Goal: Task Accomplishment & Management: Complete application form

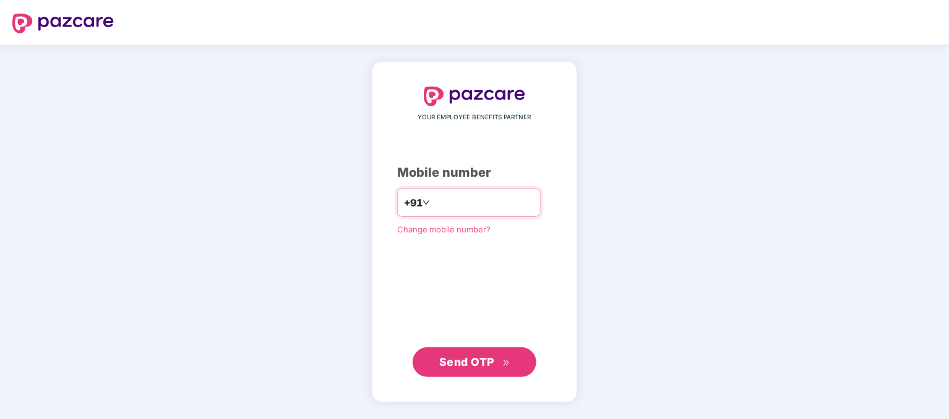
type input "**********"
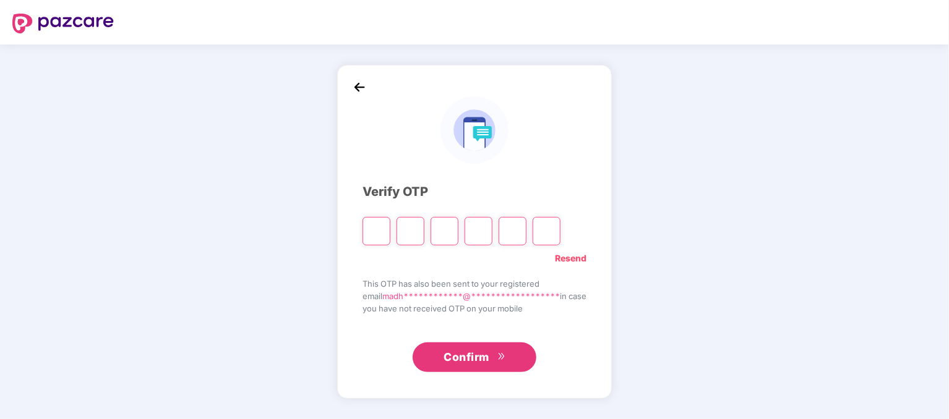
type input "*"
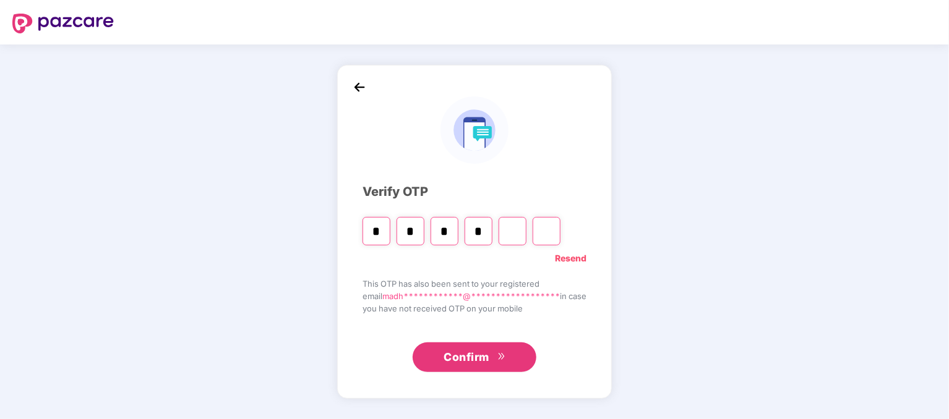
type input "*"
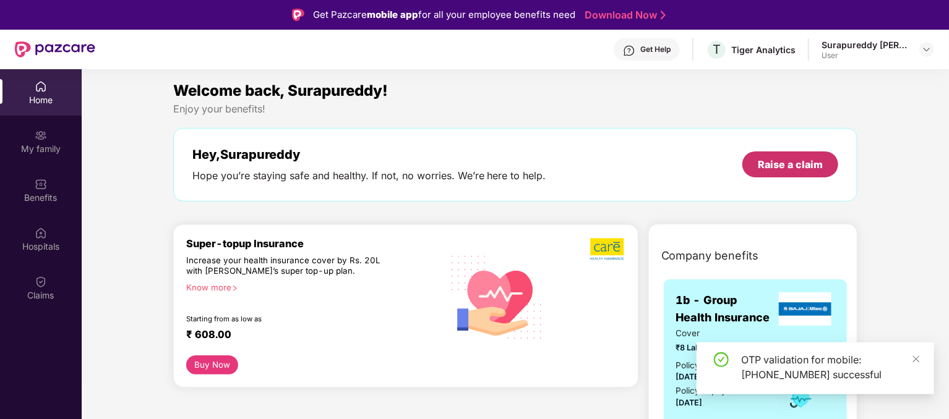
click at [805, 155] on div "Raise a claim" at bounding box center [790, 165] width 96 height 26
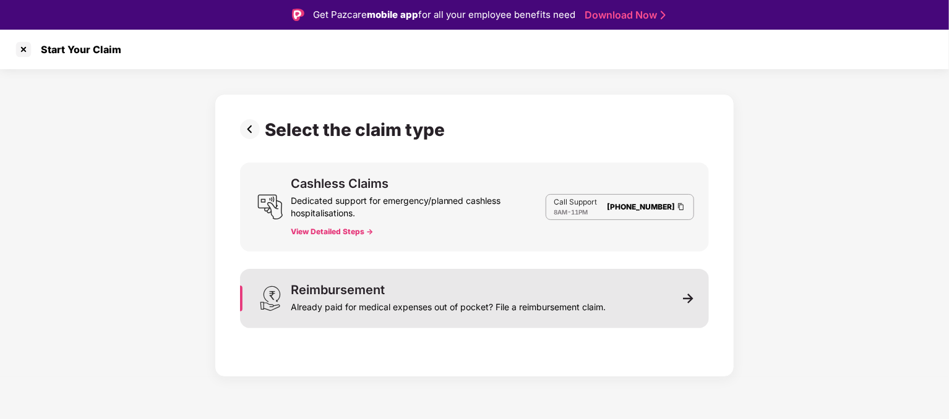
click at [574, 303] on div "Already paid for medical expenses out of pocket? File a reimbursement claim." at bounding box center [448, 304] width 315 height 17
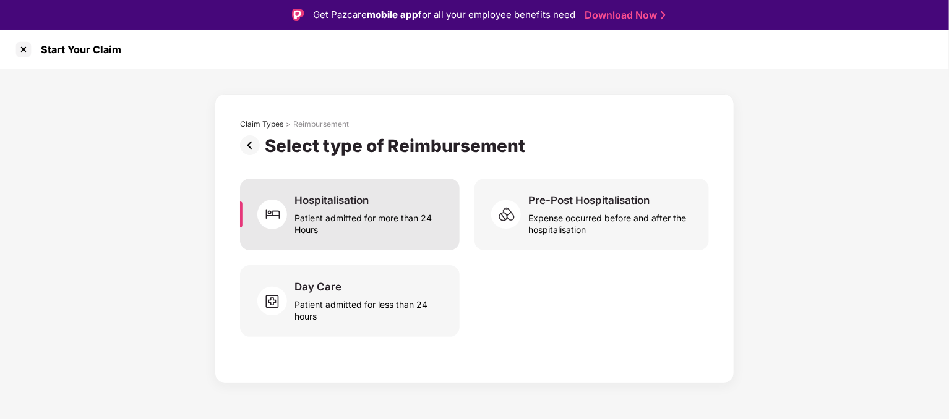
click at [381, 218] on div "Patient admitted for more than 24 Hours" at bounding box center [369, 221] width 150 height 28
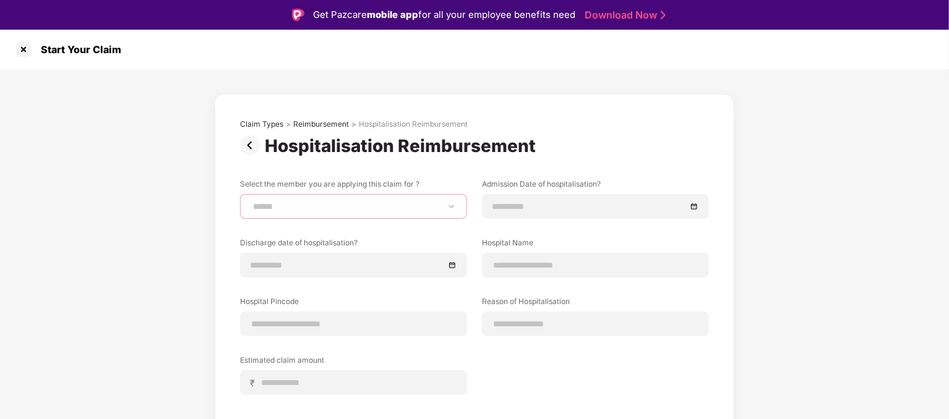
click at [453, 206] on select "**********" at bounding box center [354, 207] width 206 height 10
select select "**********"
click at [251, 202] on select "**********" at bounding box center [354, 207] width 206 height 10
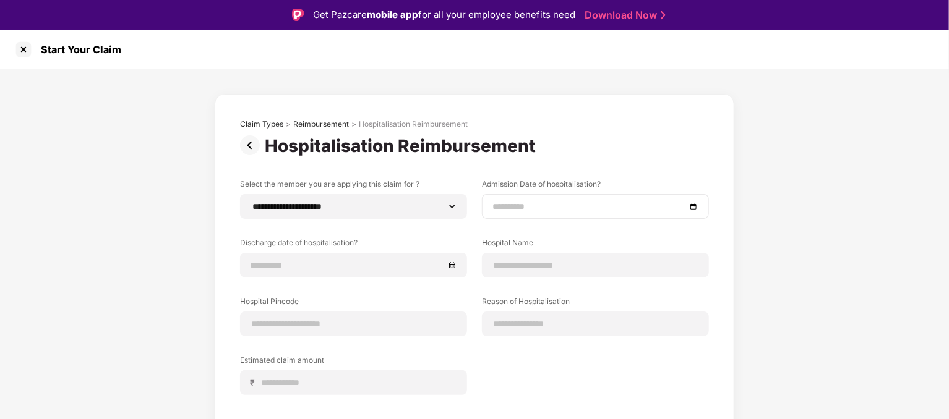
click at [692, 208] on div at bounding box center [595, 207] width 206 height 14
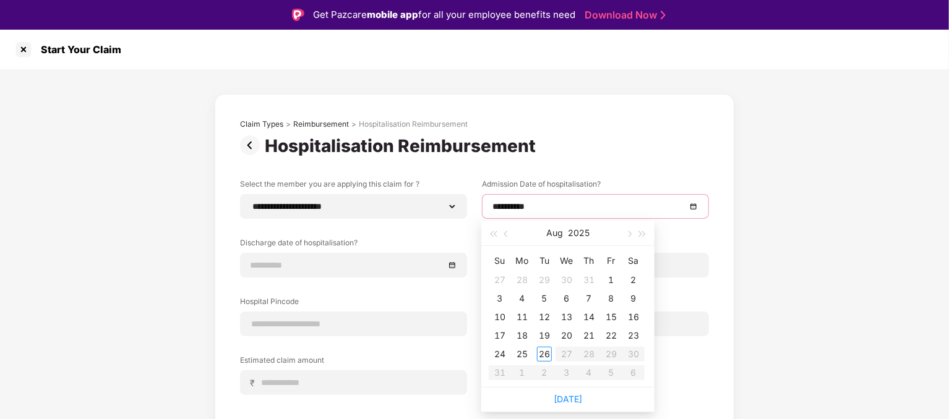
type input "**********"
click at [508, 236] on button "button" at bounding box center [507, 233] width 14 height 25
type input "**********"
click at [500, 337] on div "20" at bounding box center [499, 335] width 15 height 15
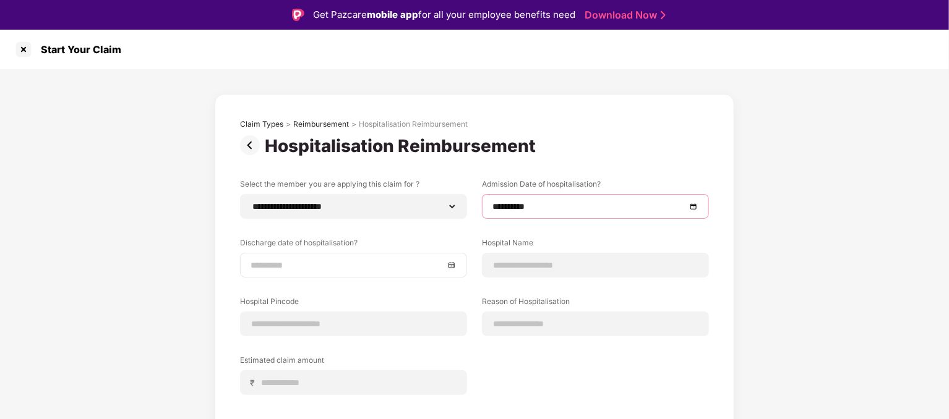
click at [454, 267] on div at bounding box center [354, 266] width 206 height 14
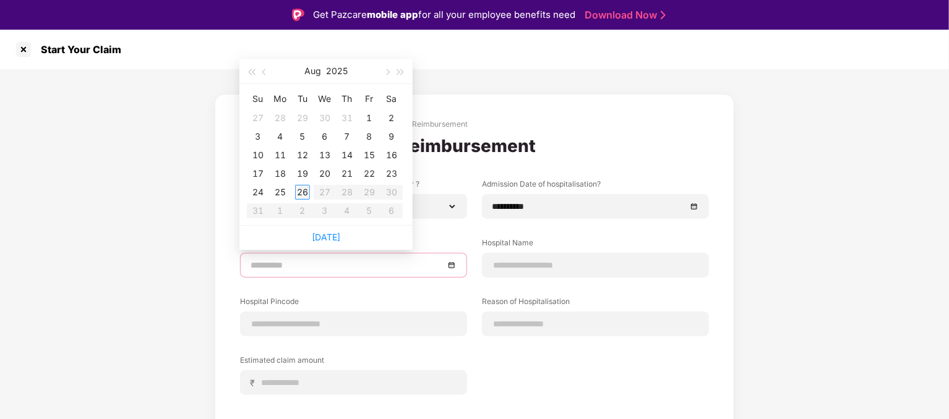
type input "**********"
click at [265, 74] on span "button" at bounding box center [265, 72] width 6 height 6
type input "**********"
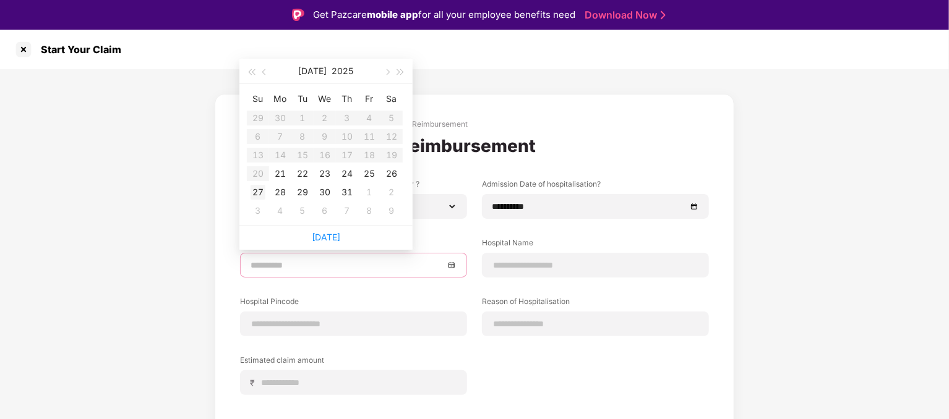
type input "**********"
click at [259, 192] on div "27" at bounding box center [258, 192] width 15 height 15
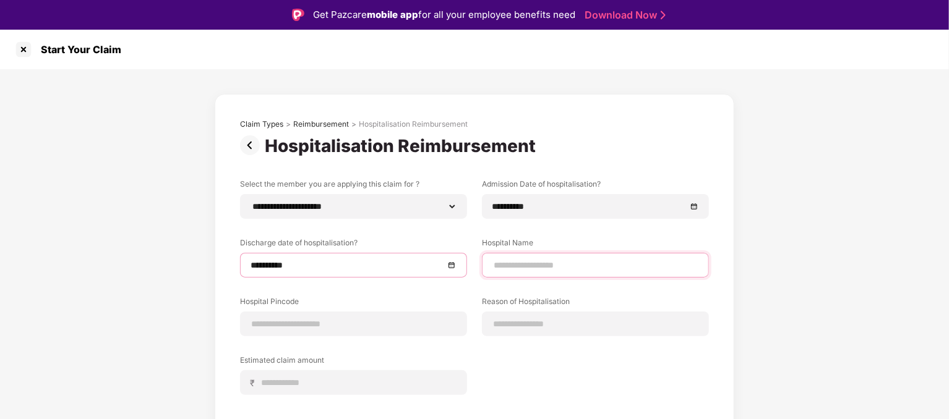
click at [538, 268] on input at bounding box center [595, 265] width 206 height 13
click at [547, 265] on input "**********" at bounding box center [595, 265] width 206 height 13
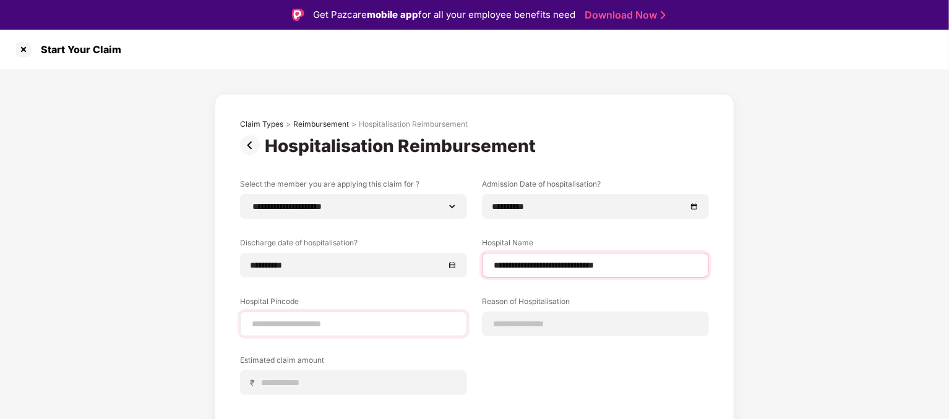
type input "**********"
click at [327, 328] on input at bounding box center [354, 324] width 206 height 13
type input "******"
select select "**********"
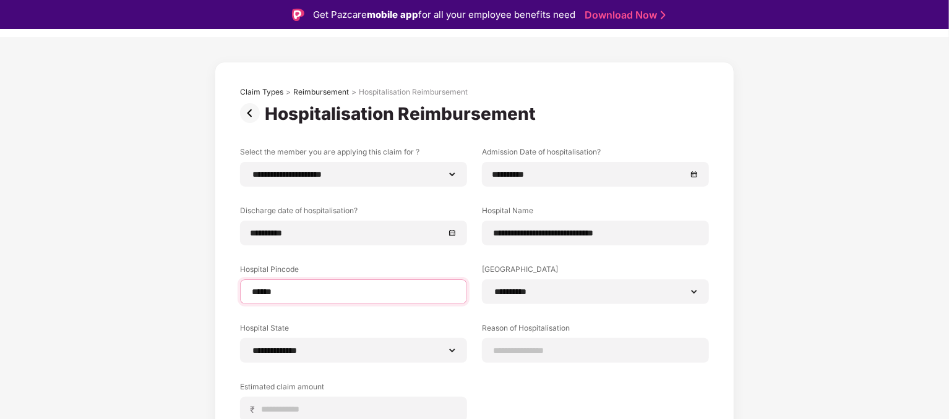
scroll to position [62, 0]
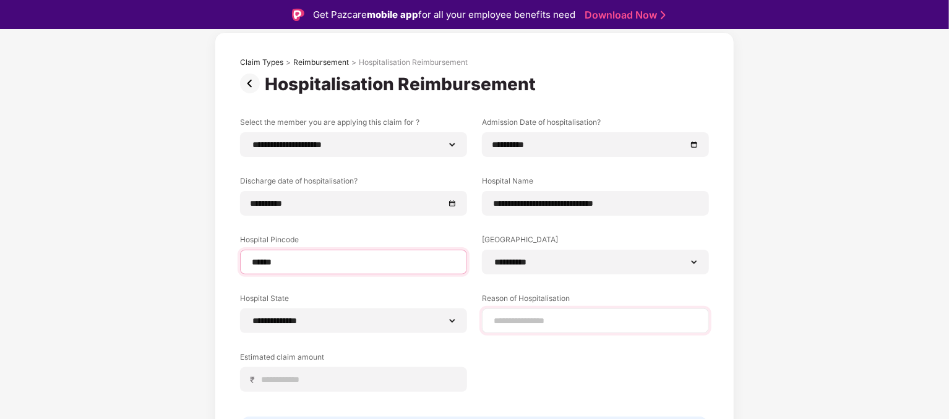
type input "******"
click at [557, 324] on input at bounding box center [595, 321] width 206 height 13
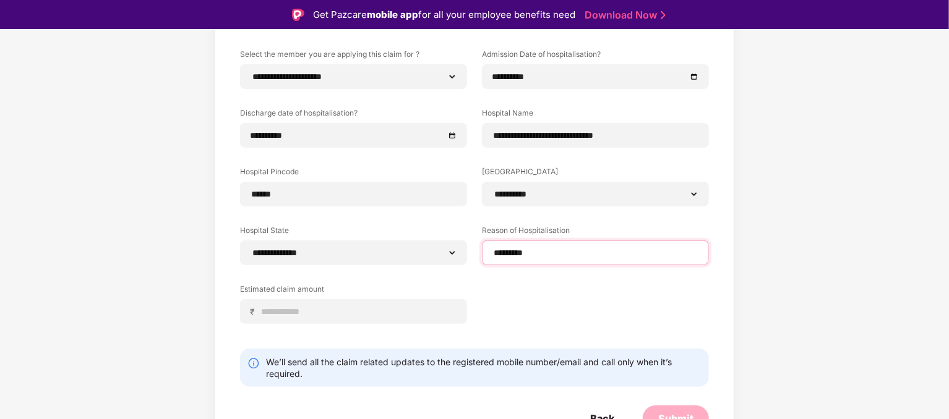
scroll to position [144, 0]
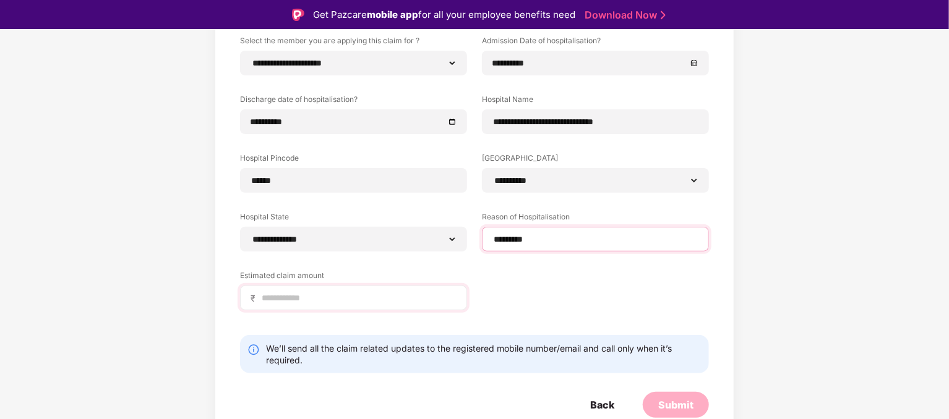
type input "*********"
click at [339, 298] on input at bounding box center [358, 298] width 196 height 13
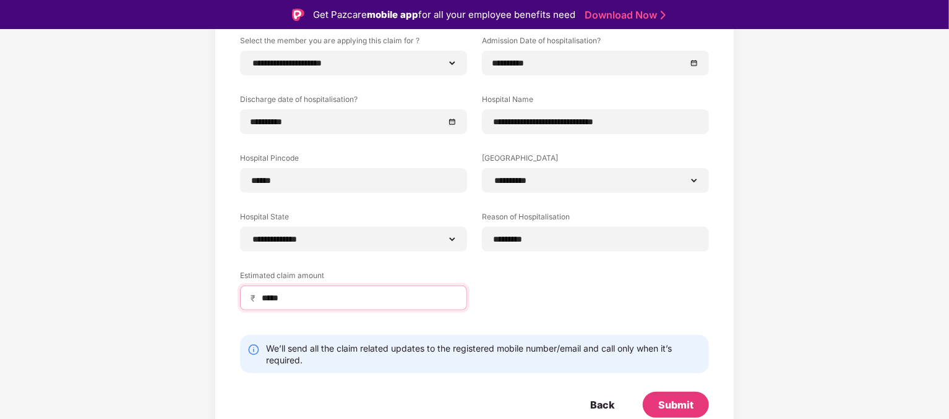
scroll to position [30, 0]
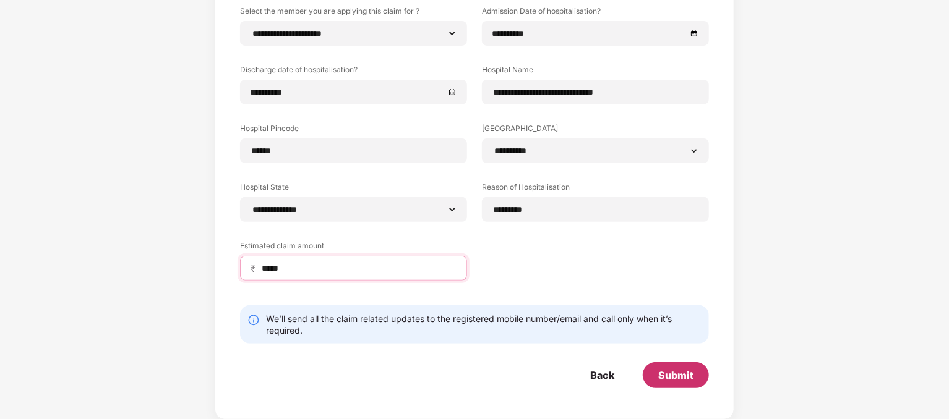
type input "*****"
click at [675, 372] on div "Submit" at bounding box center [675, 376] width 35 height 14
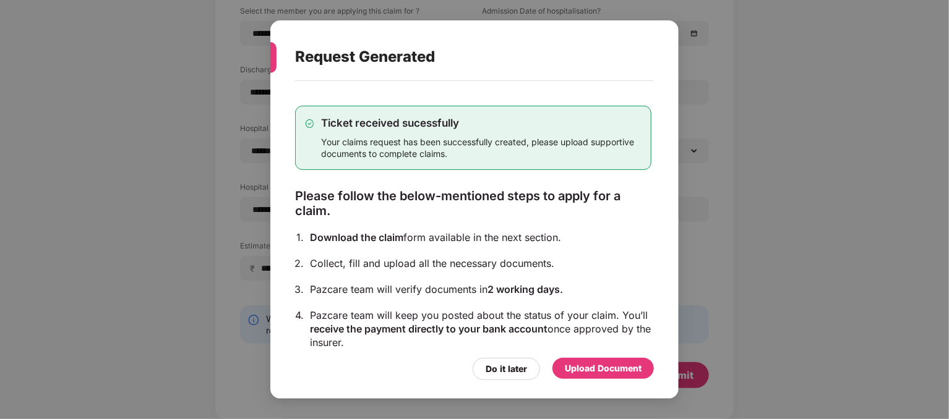
click at [599, 370] on div "Upload Document" at bounding box center [603, 369] width 77 height 14
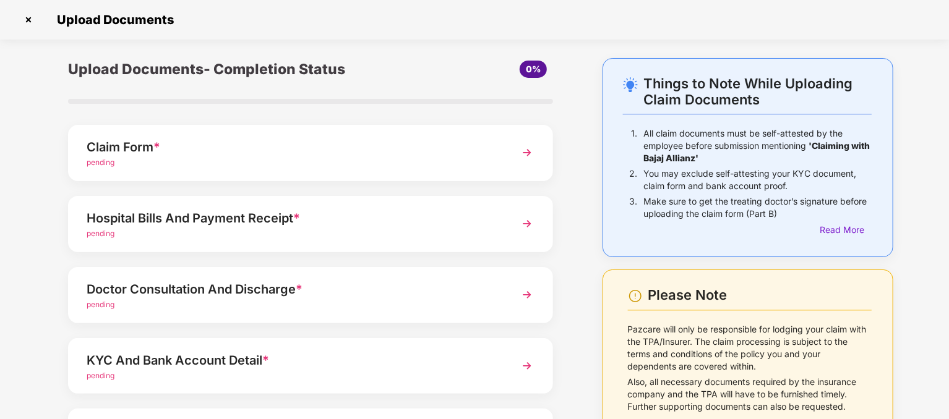
click at [522, 156] on img at bounding box center [527, 153] width 22 height 22
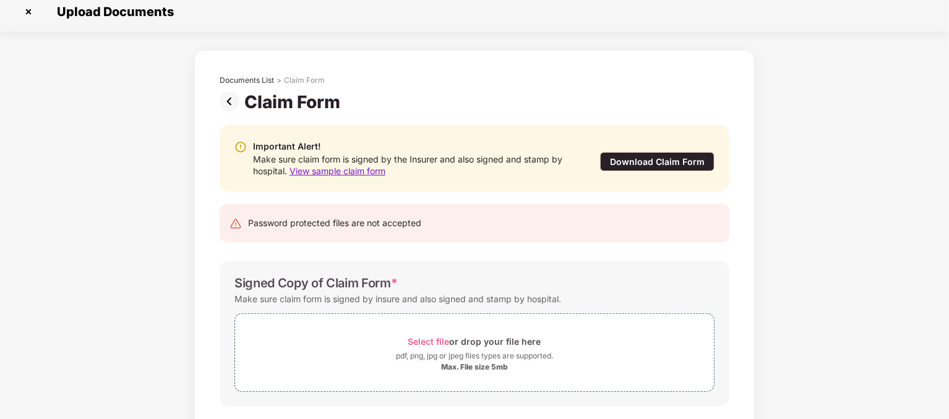
scroll to position [70, 0]
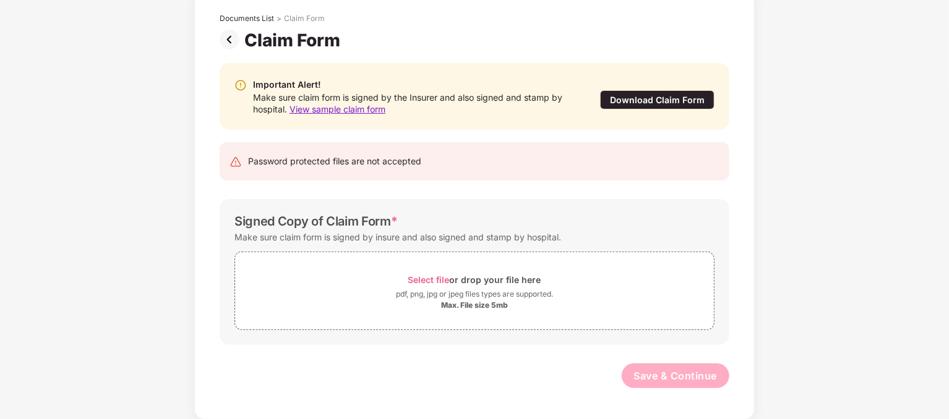
click at [355, 110] on span "View sample claim form" at bounding box center [338, 109] width 96 height 11
click at [476, 280] on div "Select file or drop your file here" at bounding box center [474, 280] width 133 height 17
click at [228, 35] on img at bounding box center [232, 40] width 25 height 20
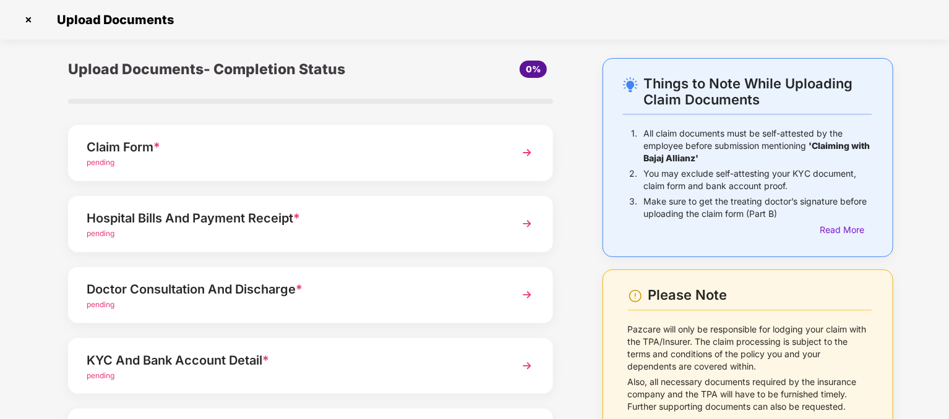
click at [426, 228] on div "pending" at bounding box center [292, 234] width 410 height 12
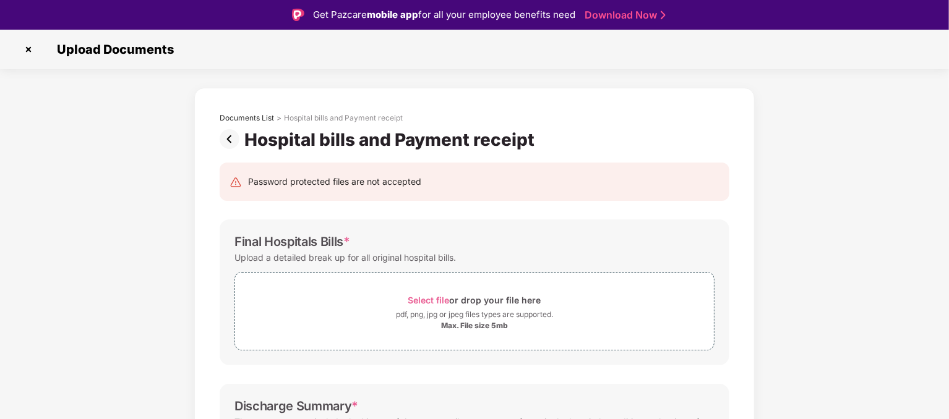
click at [232, 138] on img at bounding box center [232, 139] width 25 height 20
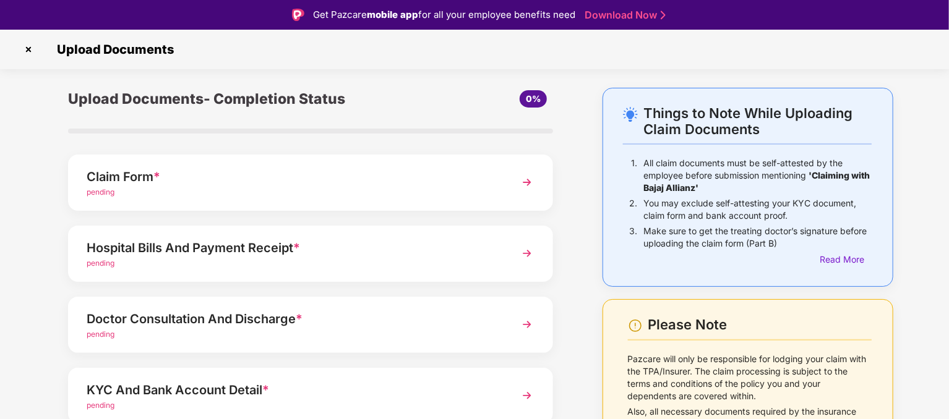
click at [315, 189] on div "pending" at bounding box center [292, 193] width 410 height 12
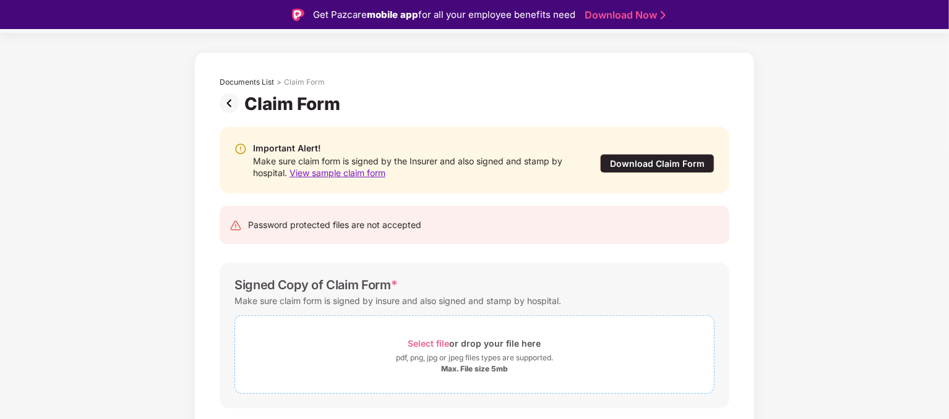
scroll to position [70, 0]
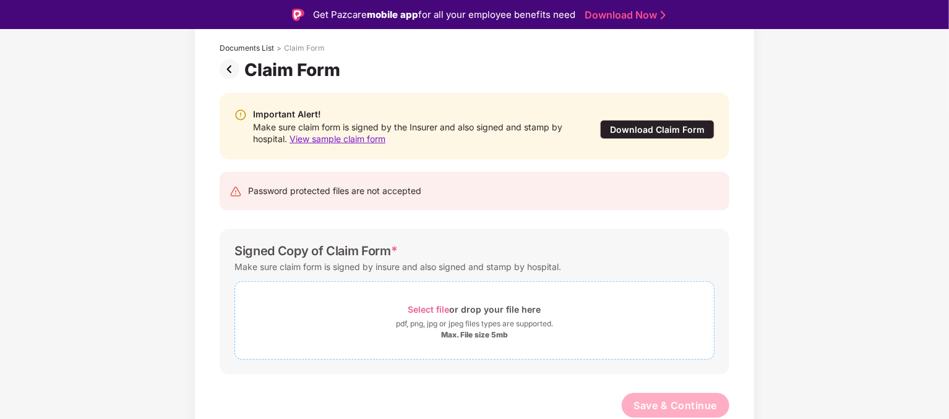
click at [418, 317] on div "Select file or drop your file here" at bounding box center [474, 309] width 133 height 17
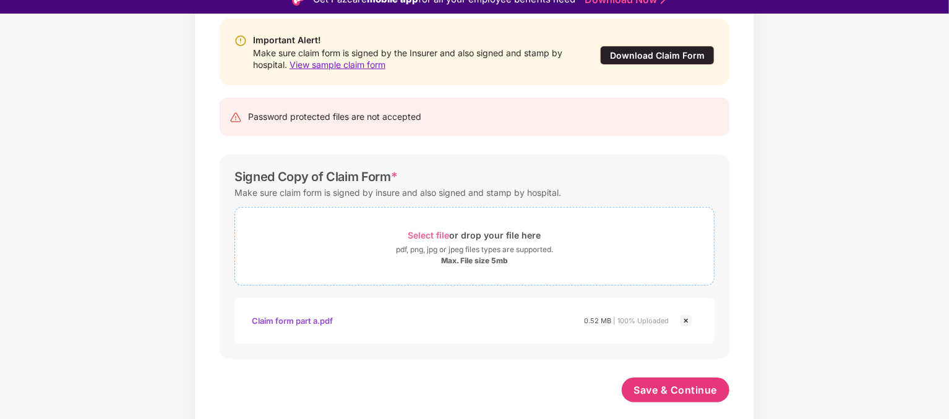
scroll to position [30, 0]
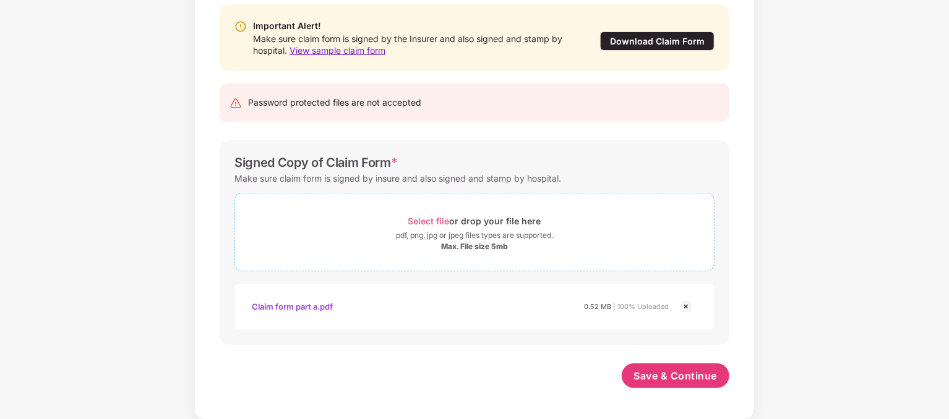
click at [487, 230] on div "pdf, png, jpg or jpeg files types are supported." at bounding box center [474, 236] width 157 height 12
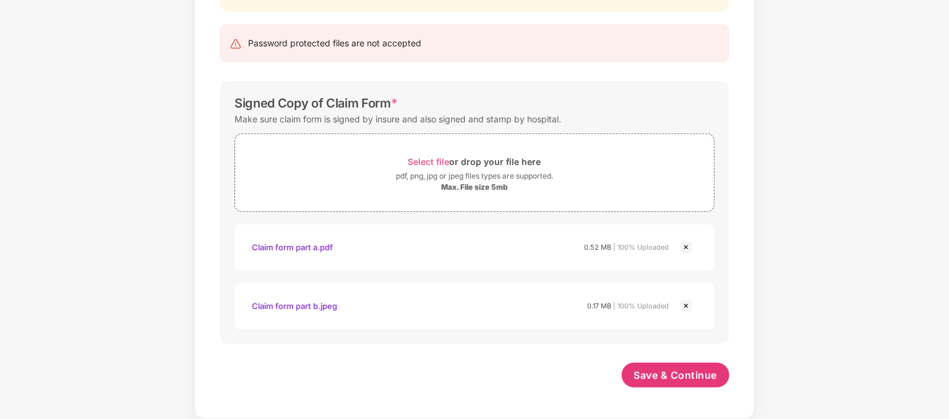
scroll to position [188, 0]
click at [673, 370] on span "Save & Continue" at bounding box center [676, 376] width 84 height 14
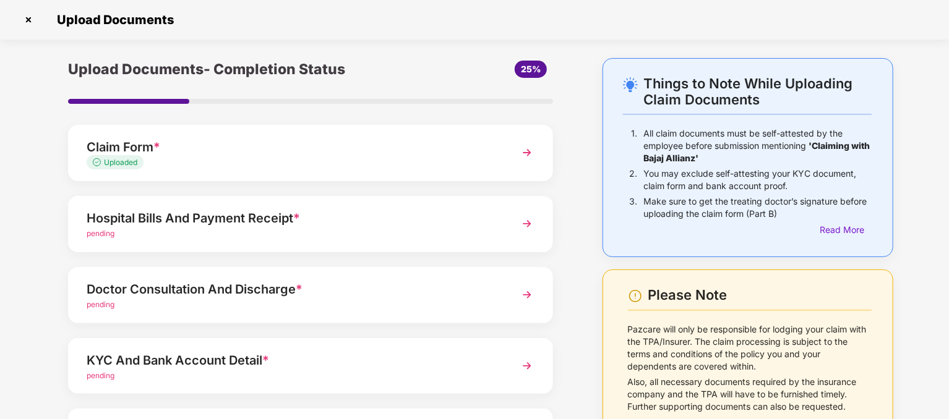
click at [380, 223] on div "Hospital Bills And Payment Receipt *" at bounding box center [292, 218] width 410 height 20
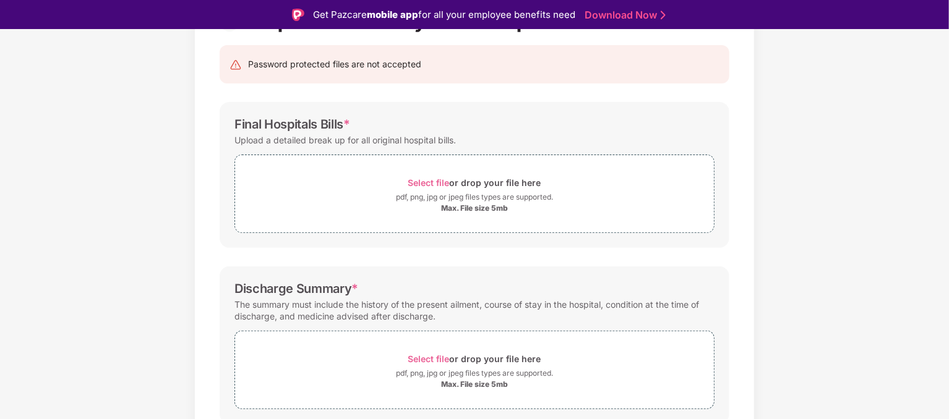
scroll to position [124, 0]
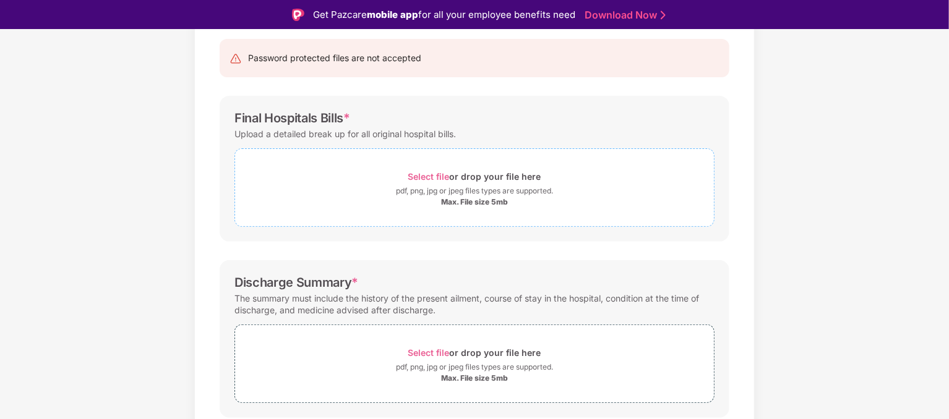
click at [387, 186] on div "pdf, png, jpg or jpeg files types are supported." at bounding box center [474, 191] width 479 height 12
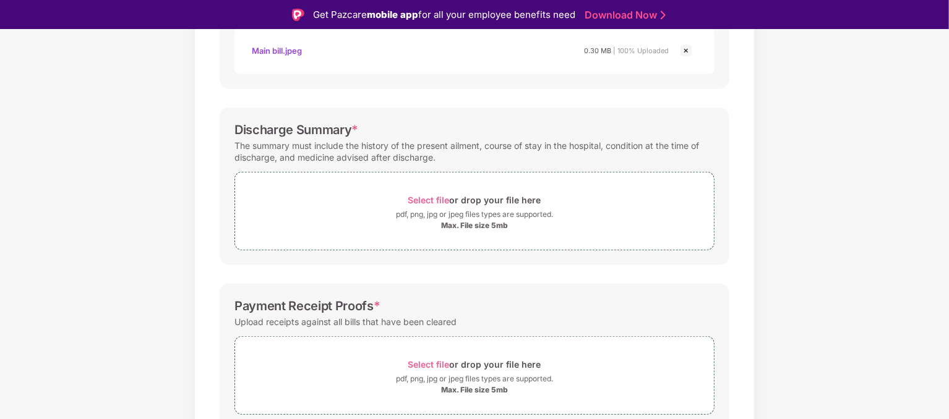
scroll to position [371, 0]
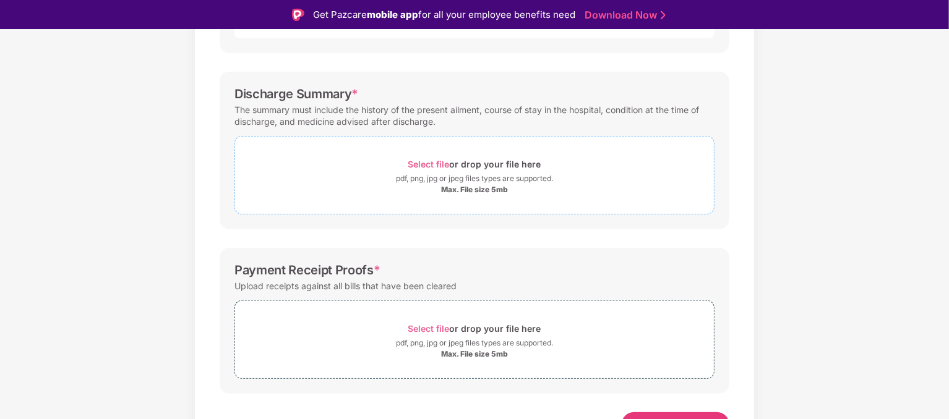
click at [383, 181] on div "pdf, png, jpg or jpeg files types are supported." at bounding box center [474, 179] width 479 height 12
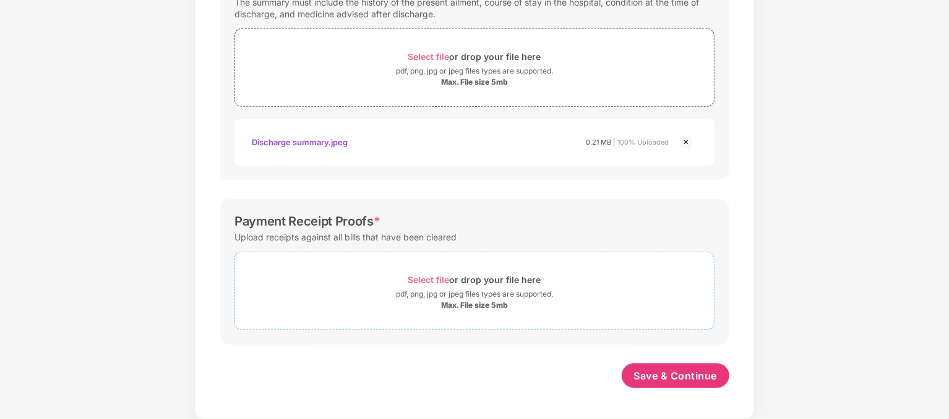
scroll to position [449, 0]
click at [383, 286] on div "Select file or drop your file here" at bounding box center [474, 280] width 479 height 17
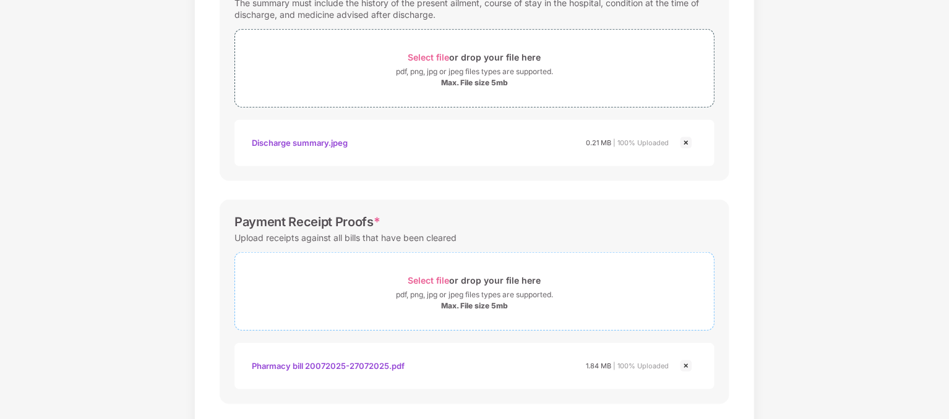
click at [435, 295] on div "pdf, png, jpg or jpeg files types are supported." at bounding box center [474, 295] width 157 height 12
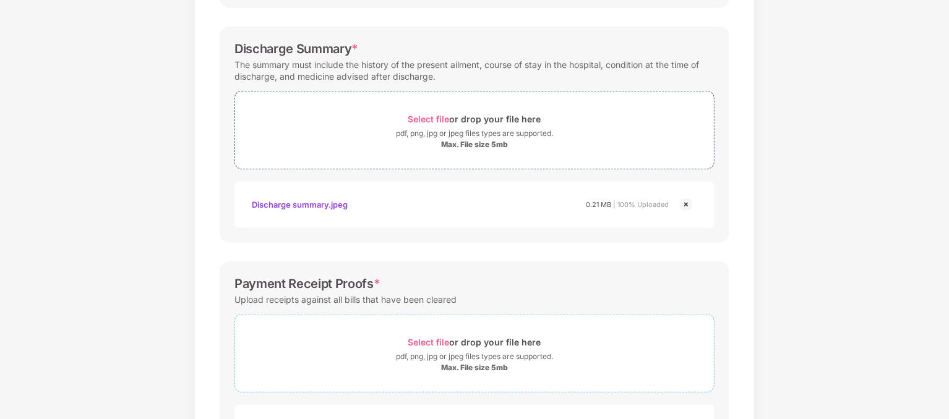
scroll to position [507, 0]
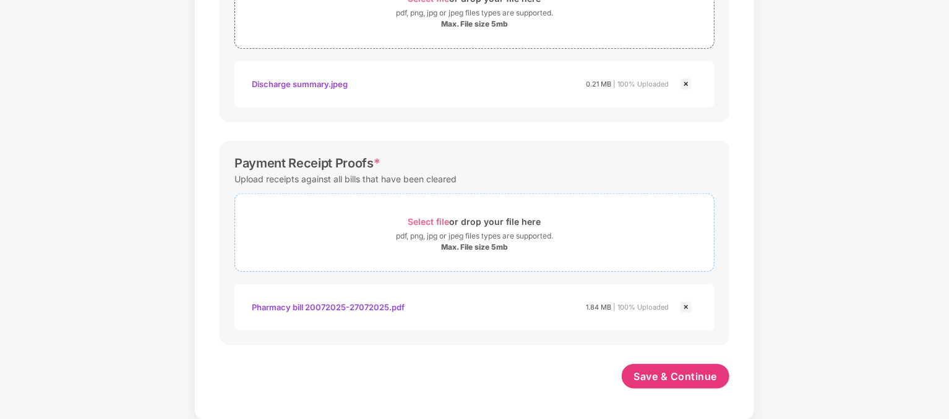
click at [382, 226] on div "Select file or drop your file here" at bounding box center [474, 221] width 479 height 17
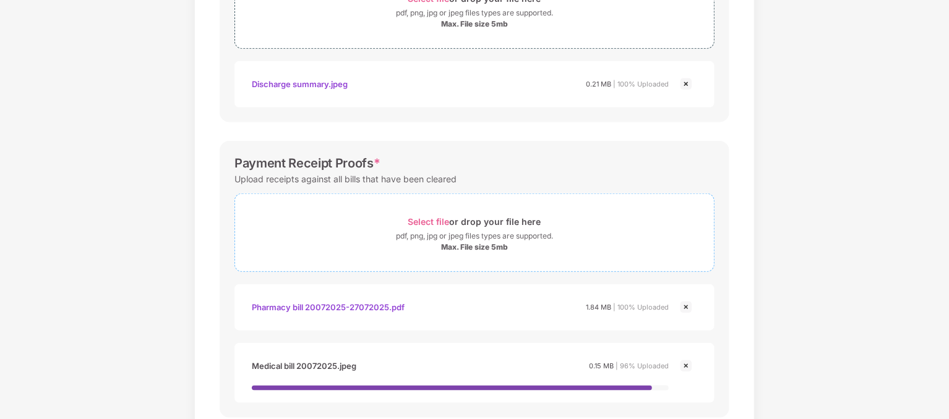
click at [410, 233] on div "pdf, png, jpg or jpeg files types are supported." at bounding box center [474, 236] width 157 height 12
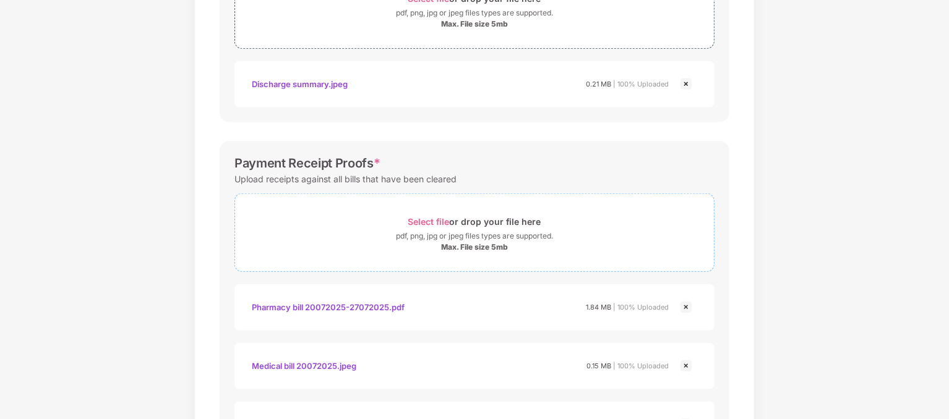
click at [398, 231] on div "pdf, png, jpg or jpeg files types are supported." at bounding box center [474, 236] width 157 height 12
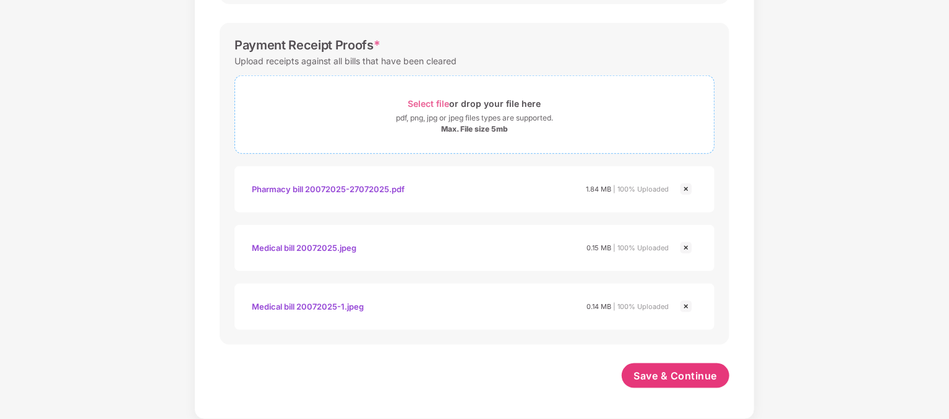
scroll to position [628, 0]
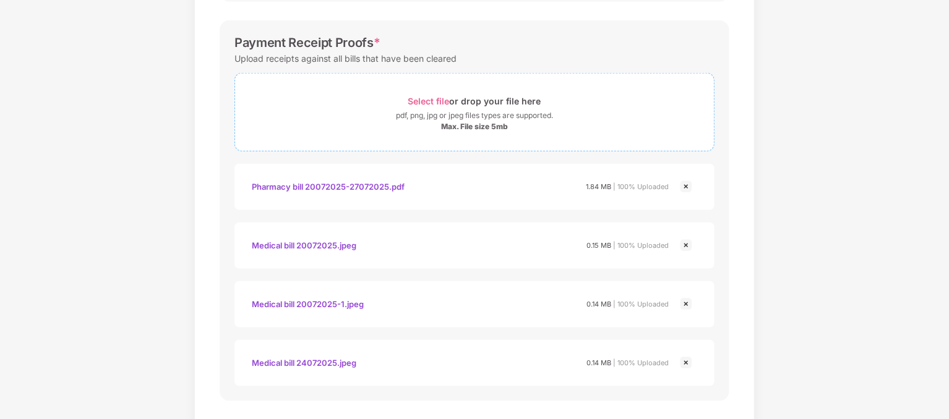
click at [421, 109] on div "pdf, png, jpg or jpeg files types are supported." at bounding box center [474, 115] width 157 height 12
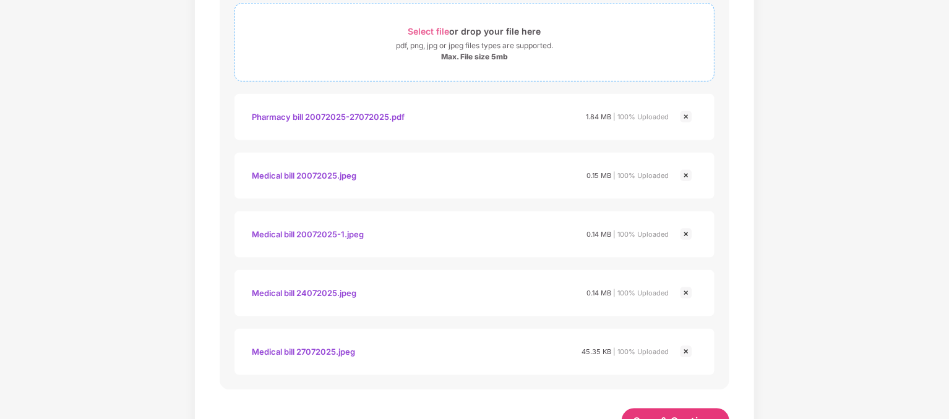
scroll to position [557, 0]
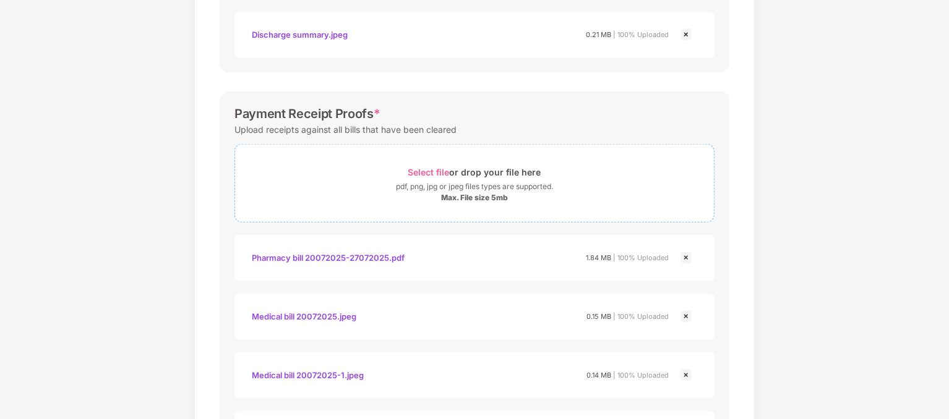
click at [382, 176] on div "Select file or drop your file here" at bounding box center [474, 172] width 479 height 17
click at [406, 181] on div "pdf, png, jpg or jpeg files types are supported." at bounding box center [474, 187] width 157 height 12
click at [404, 176] on div "Select file or drop your file here" at bounding box center [474, 172] width 479 height 17
click at [364, 171] on div "Select file or drop your file here" at bounding box center [474, 172] width 479 height 17
click at [390, 176] on div "Select file or drop your file here" at bounding box center [474, 172] width 479 height 17
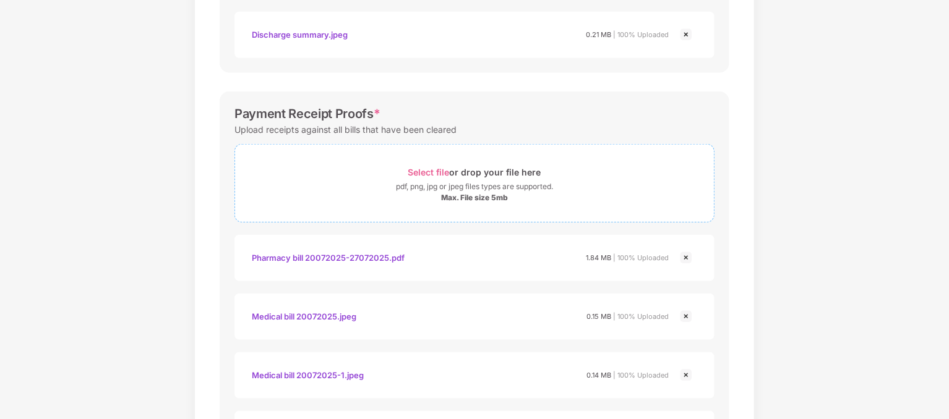
click at [396, 184] on div "pdf, png, jpg or jpeg files types are supported." at bounding box center [474, 187] width 157 height 12
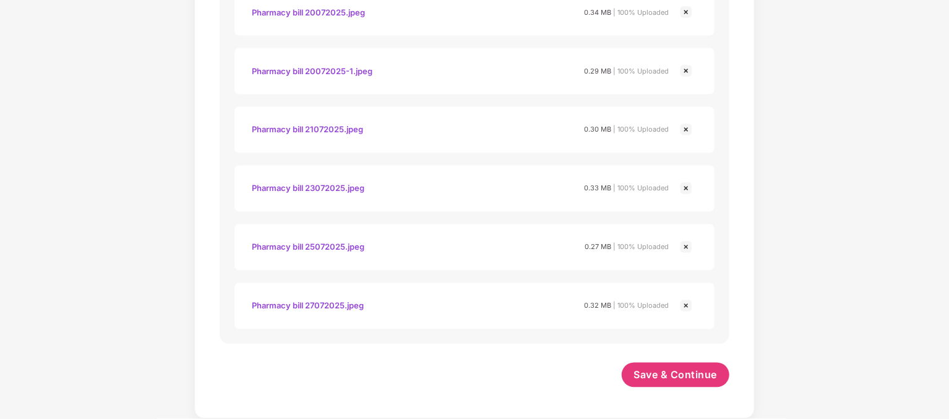
scroll to position [1096, 0]
click at [667, 372] on span "Save & Continue" at bounding box center [676, 376] width 84 height 14
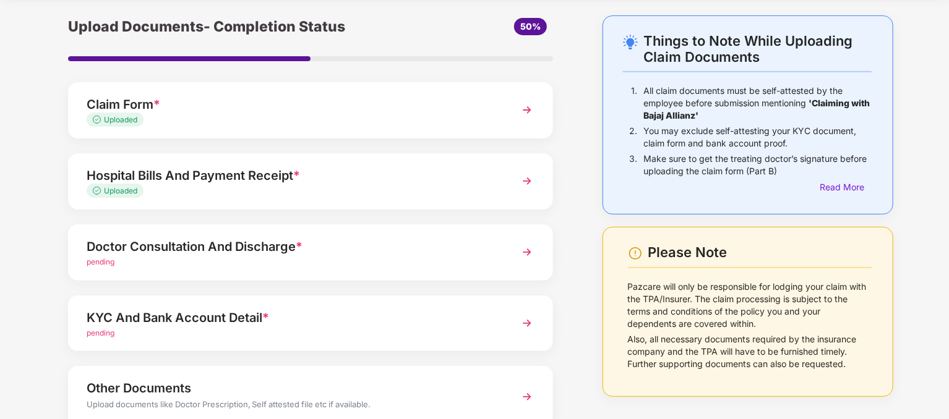
scroll to position [62, 0]
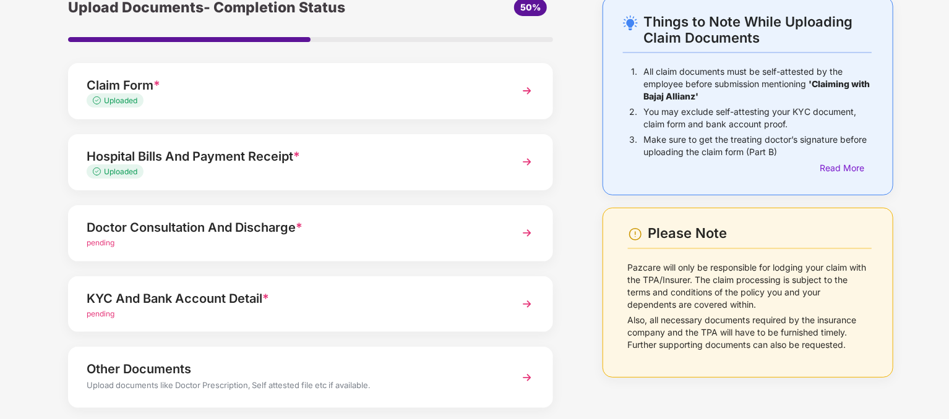
click at [369, 233] on div "Doctor Consultation And Discharge *" at bounding box center [292, 228] width 410 height 20
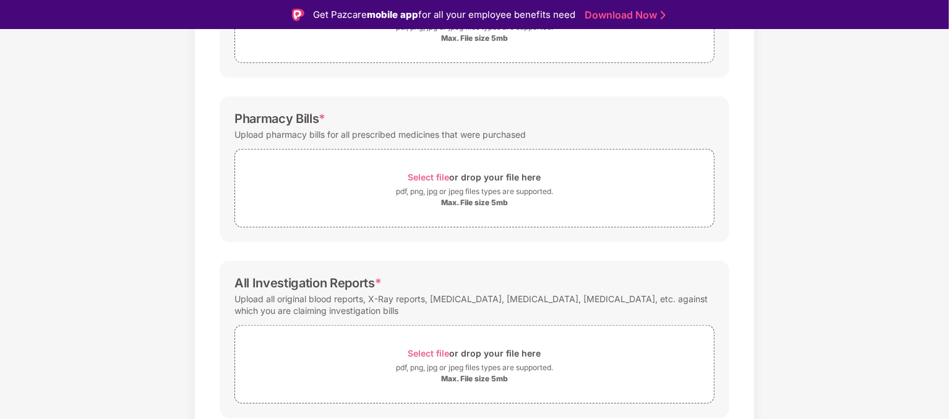
scroll to position [309, 0]
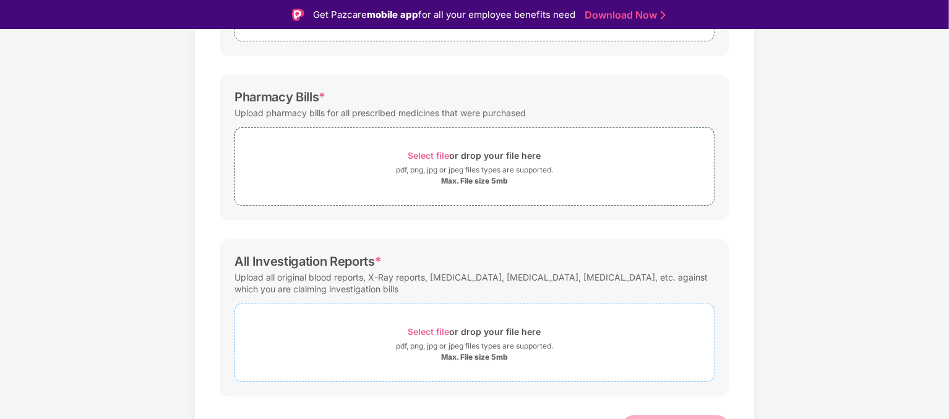
click at [411, 338] on div "Select file or drop your file here" at bounding box center [474, 332] width 133 height 17
click at [405, 164] on div "pdf, png, jpg or jpeg files types are supported." at bounding box center [474, 170] width 157 height 12
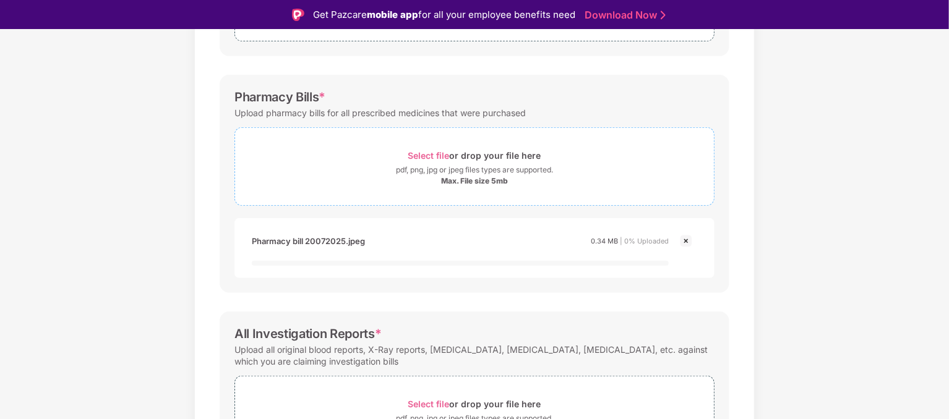
click at [380, 170] on div "pdf, png, jpg or jpeg files types are supported." at bounding box center [474, 170] width 479 height 12
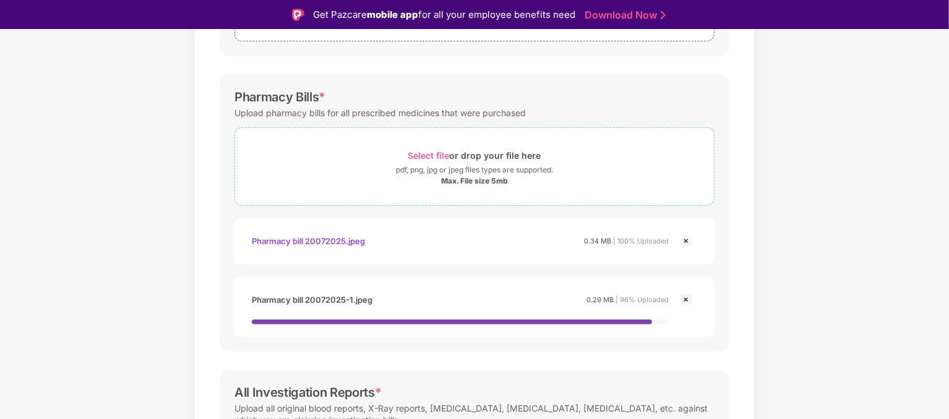
click at [385, 153] on div "Select file or drop your file here" at bounding box center [474, 155] width 479 height 17
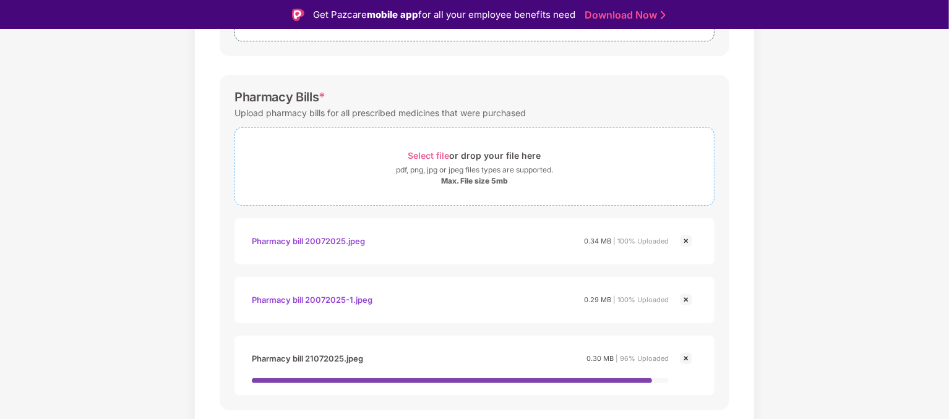
click at [397, 177] on div "Max. File size 5mb" at bounding box center [474, 181] width 479 height 10
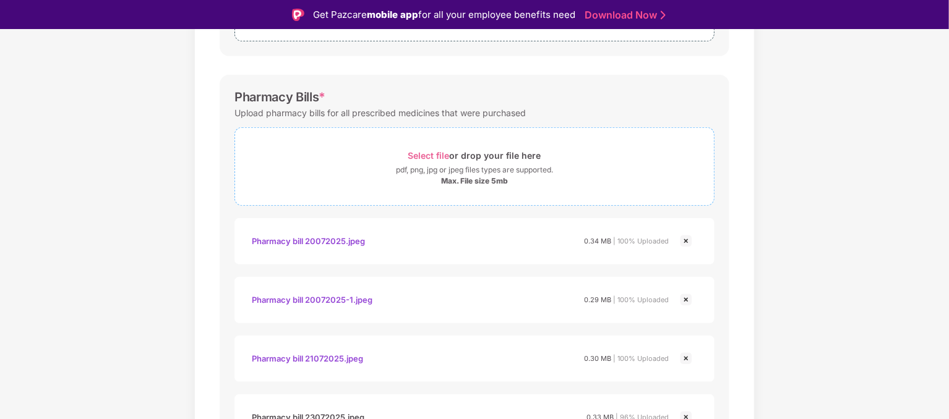
click at [403, 171] on div "pdf, png, jpg or jpeg files types are supported." at bounding box center [474, 170] width 157 height 12
click at [373, 168] on div "pdf, png, jpg or jpeg files types are supported." at bounding box center [474, 170] width 479 height 12
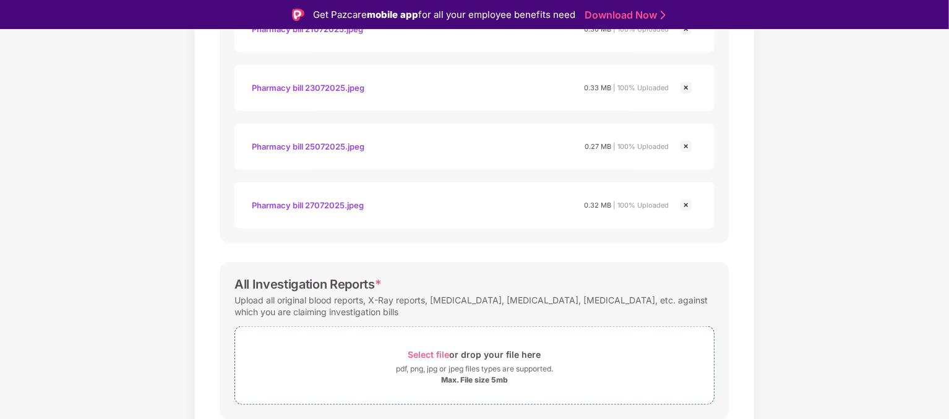
scroll to position [680, 0]
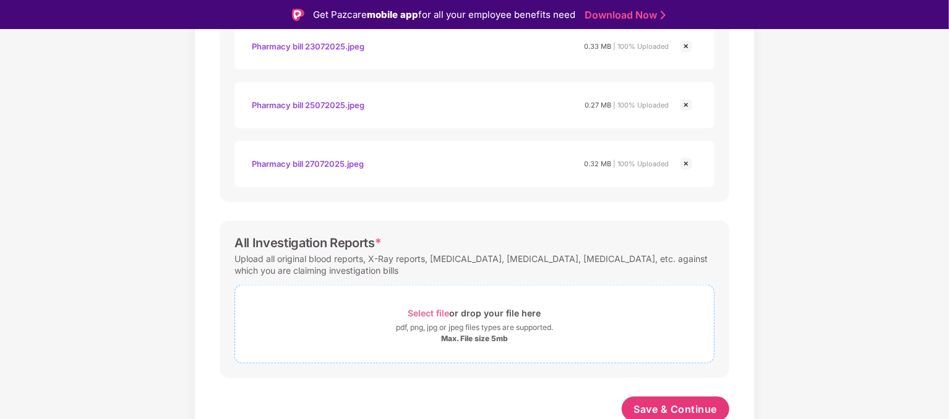
click at [376, 322] on div "pdf, png, jpg or jpeg files types are supported." at bounding box center [474, 328] width 479 height 12
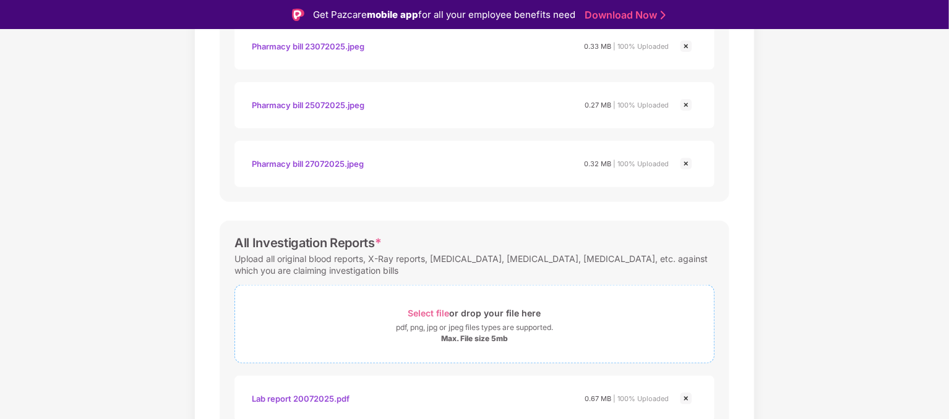
click at [392, 312] on div "Select file or drop your file here" at bounding box center [474, 313] width 479 height 17
click at [401, 307] on div "Select file or drop your file here" at bounding box center [474, 313] width 479 height 17
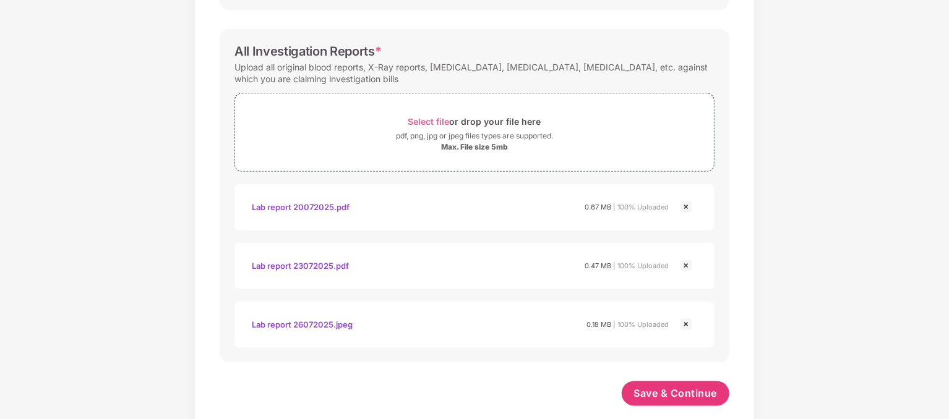
scroll to position [861, 0]
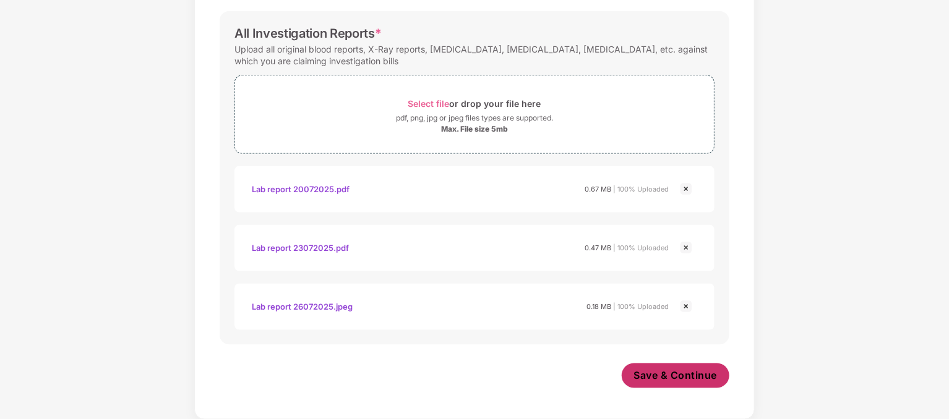
click at [677, 376] on span "Save & Continue" at bounding box center [676, 376] width 84 height 14
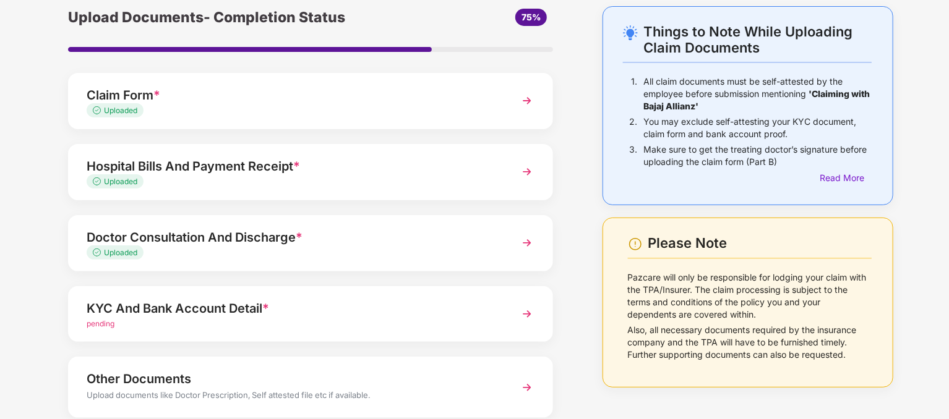
scroll to position [124, 0]
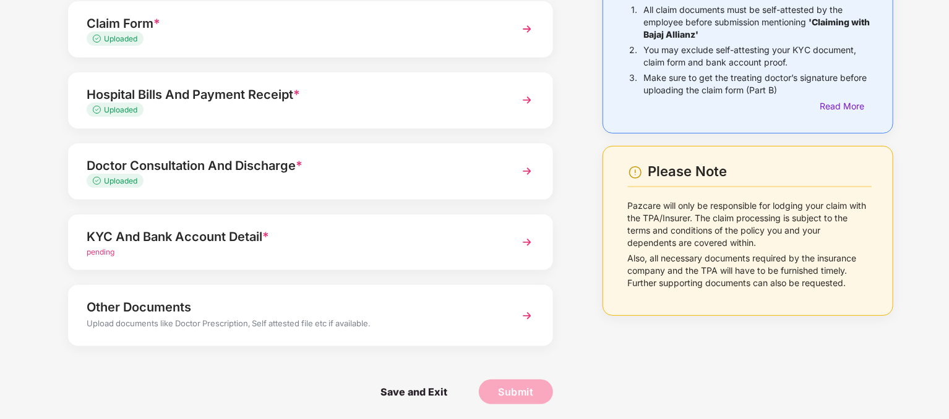
click at [508, 103] on div "Hospital Bills And Payment Receipt * Uploaded" at bounding box center [310, 100] width 485 height 56
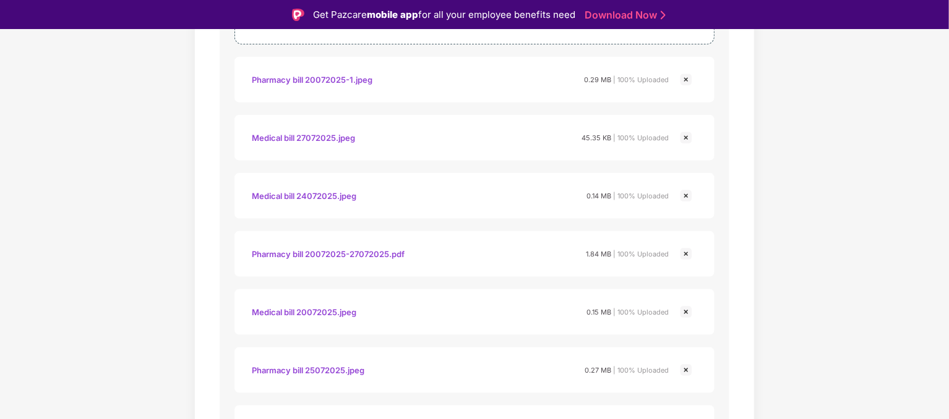
scroll to position [742, 0]
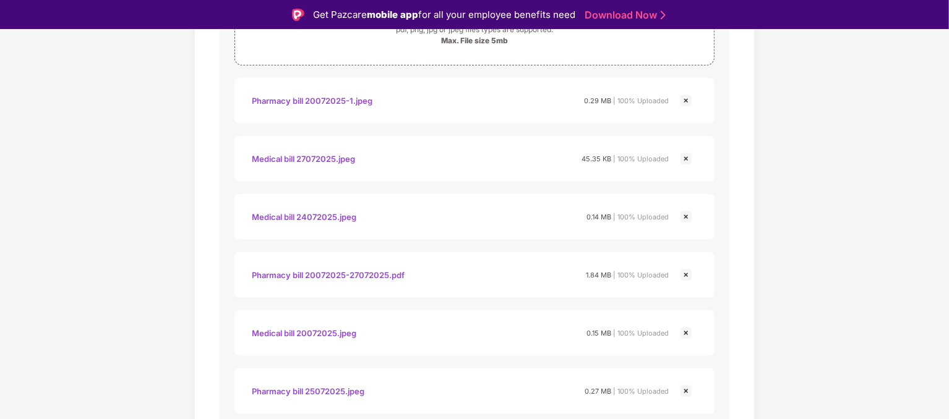
click at [683, 98] on img at bounding box center [686, 100] width 15 height 15
click at [687, 216] on img at bounding box center [686, 217] width 15 height 15
click at [685, 275] on img at bounding box center [686, 275] width 15 height 15
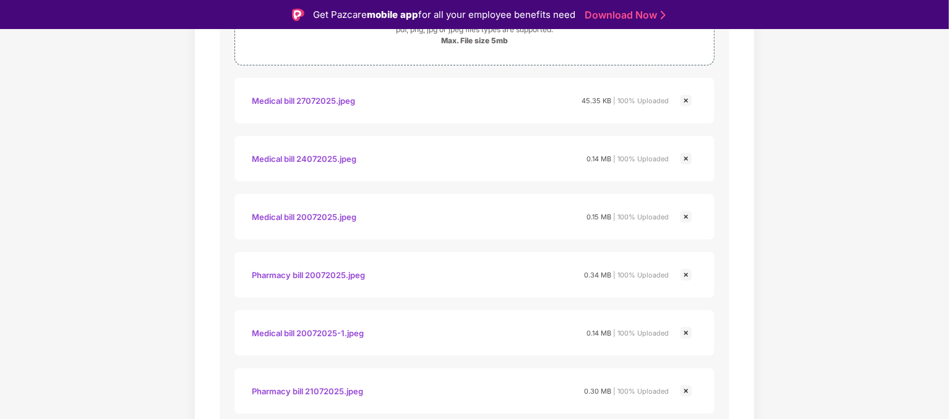
click at [685, 275] on img at bounding box center [686, 275] width 15 height 15
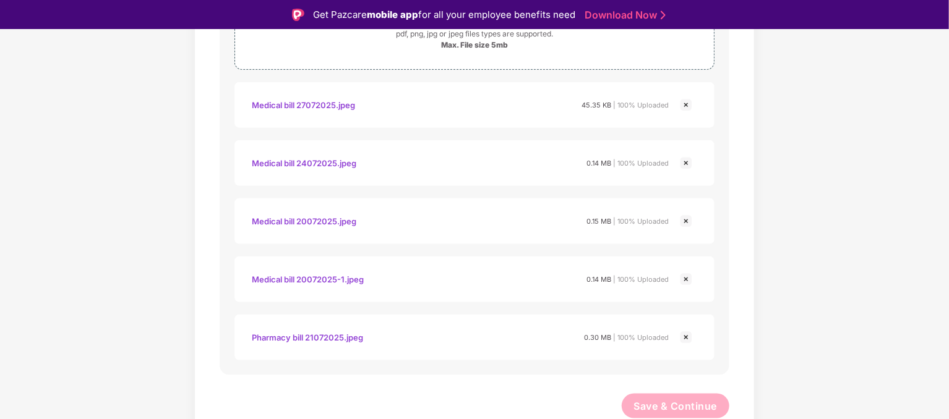
click at [684, 337] on img at bounding box center [686, 337] width 15 height 15
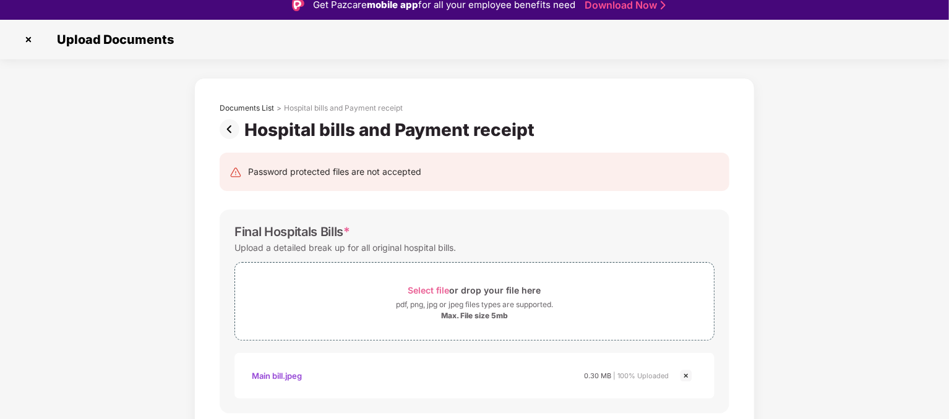
scroll to position [0, 0]
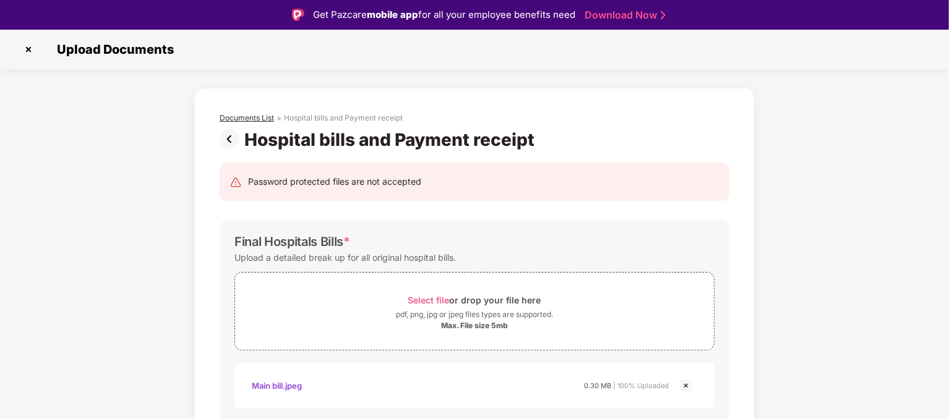
click at [252, 118] on div "Documents List" at bounding box center [247, 118] width 54 height 10
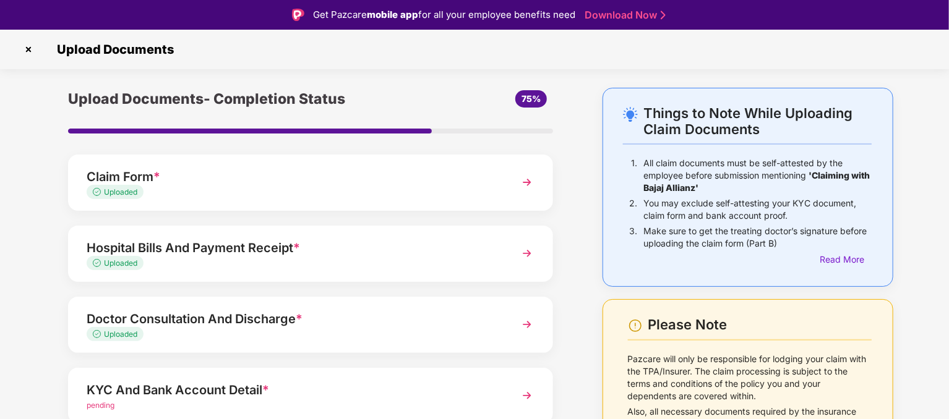
click at [430, 252] on div "Hospital Bills And Payment Receipt *" at bounding box center [292, 248] width 410 height 20
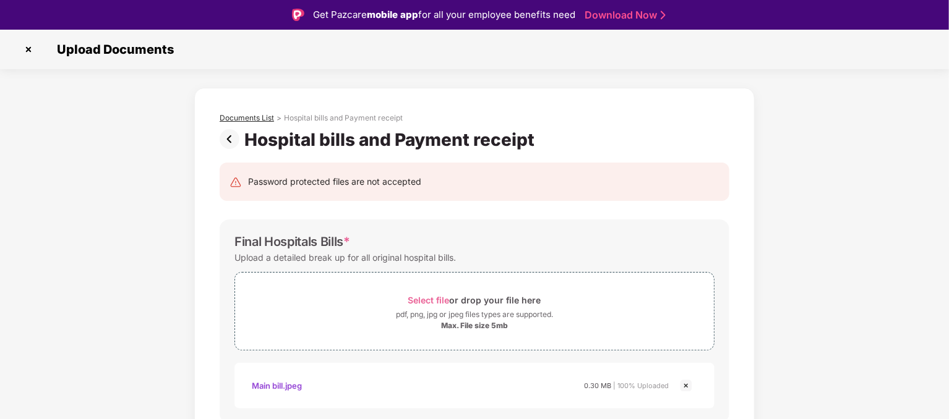
click at [242, 116] on div "Documents List" at bounding box center [247, 118] width 54 height 10
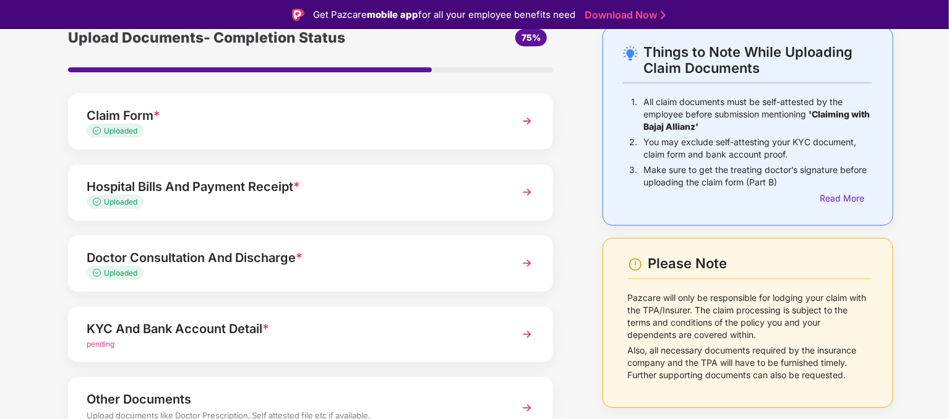
scroll to position [124, 0]
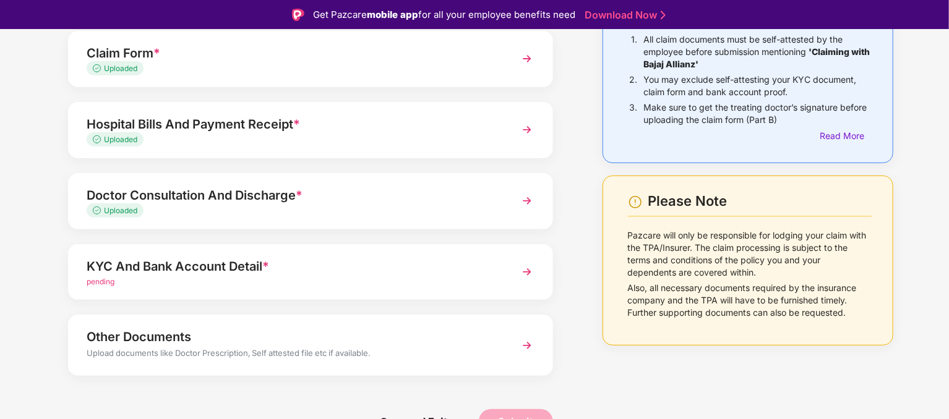
click at [529, 275] on img at bounding box center [527, 272] width 22 height 22
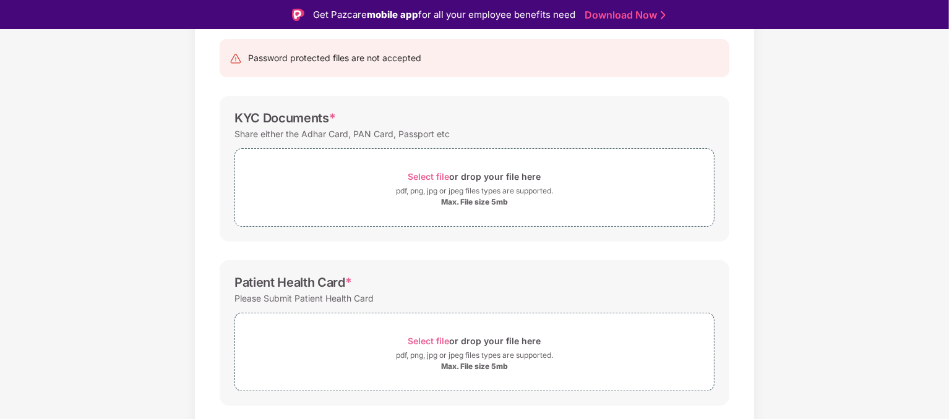
scroll to position [186, 0]
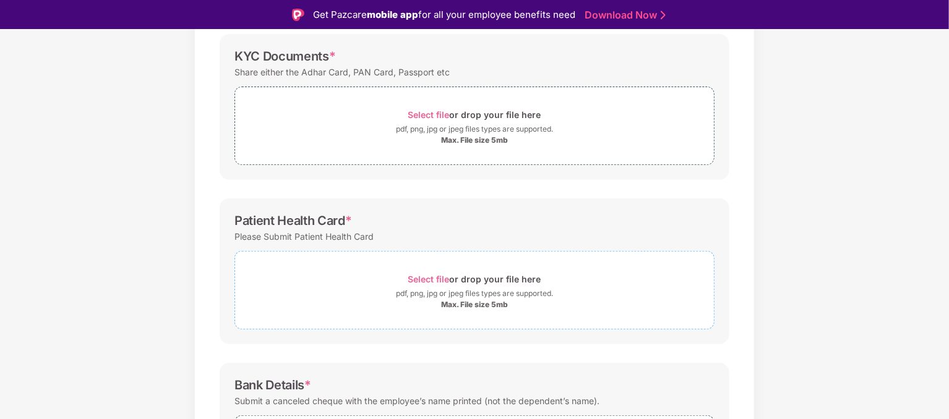
click at [398, 282] on div "Select file or drop your file here" at bounding box center [474, 279] width 479 height 17
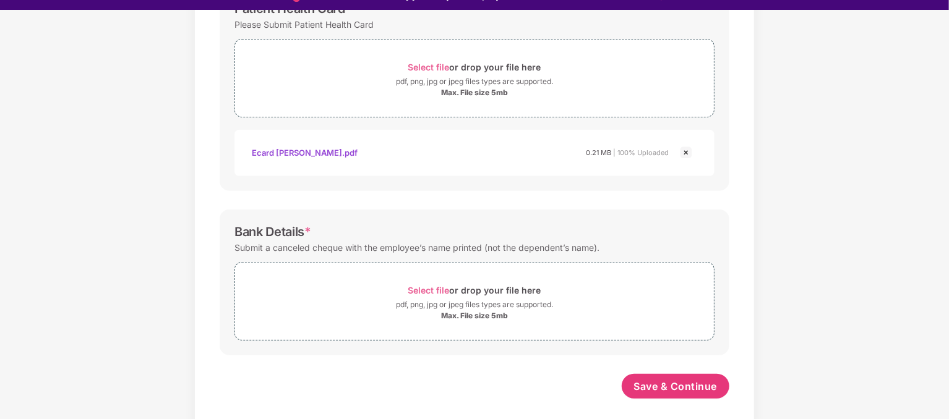
scroll to position [30, 0]
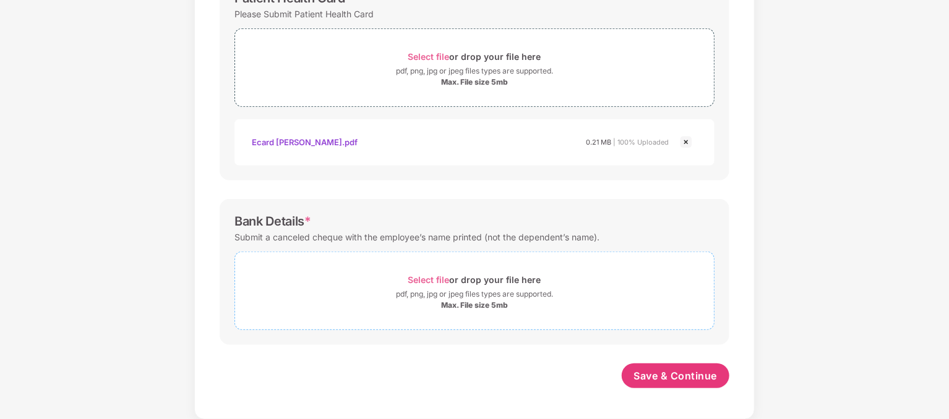
click at [427, 301] on div "Max. File size 5mb" at bounding box center [474, 306] width 479 height 10
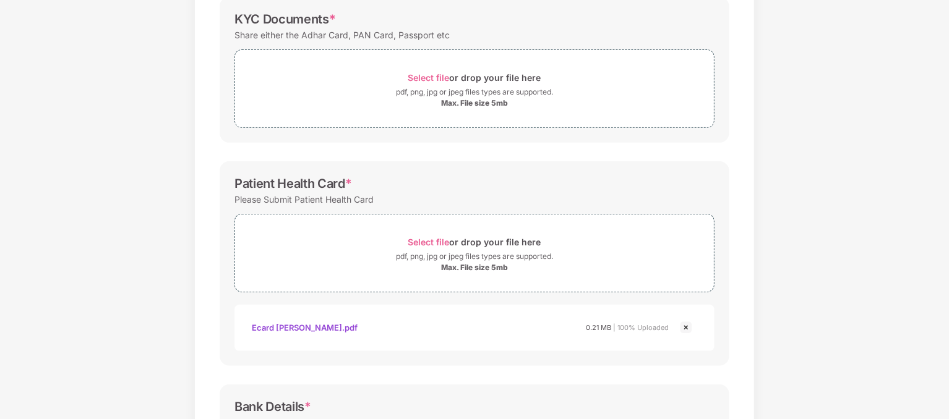
scroll to position [131, 0]
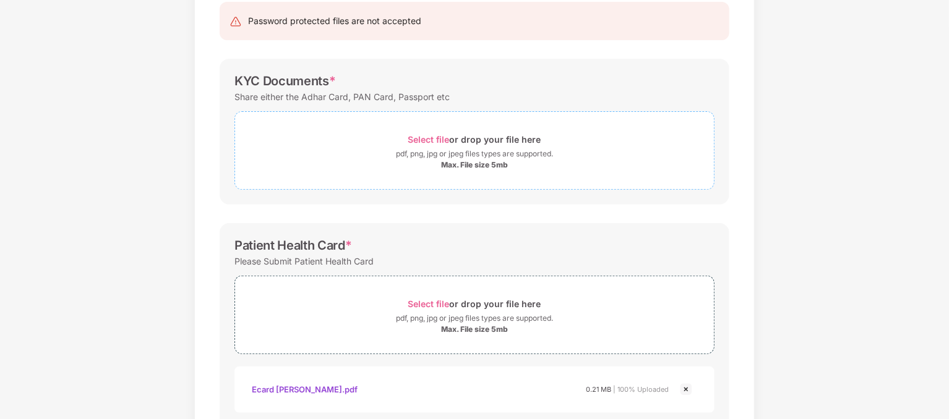
click at [396, 149] on div "pdf, png, jpg or jpeg files types are supported." at bounding box center [474, 154] width 157 height 12
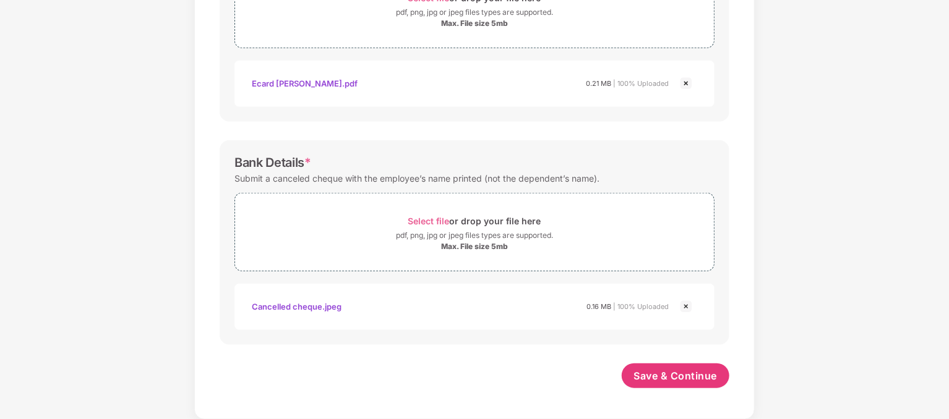
scroll to position [496, 0]
click at [681, 370] on span "Save & Continue" at bounding box center [676, 377] width 84 height 14
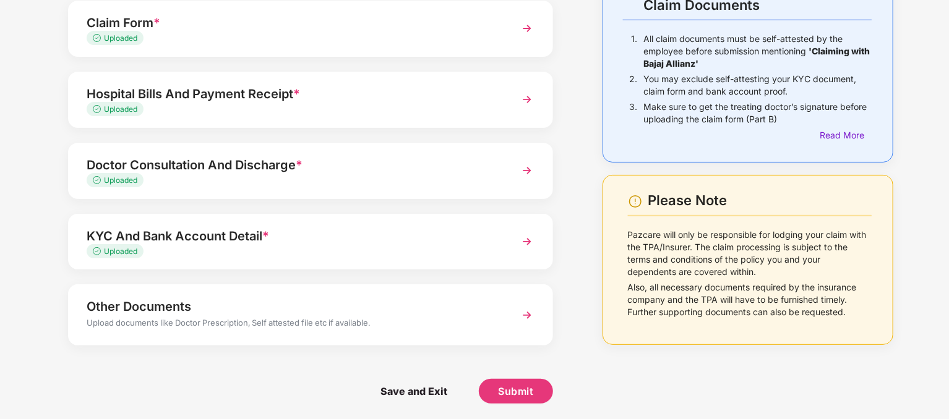
scroll to position [98, 0]
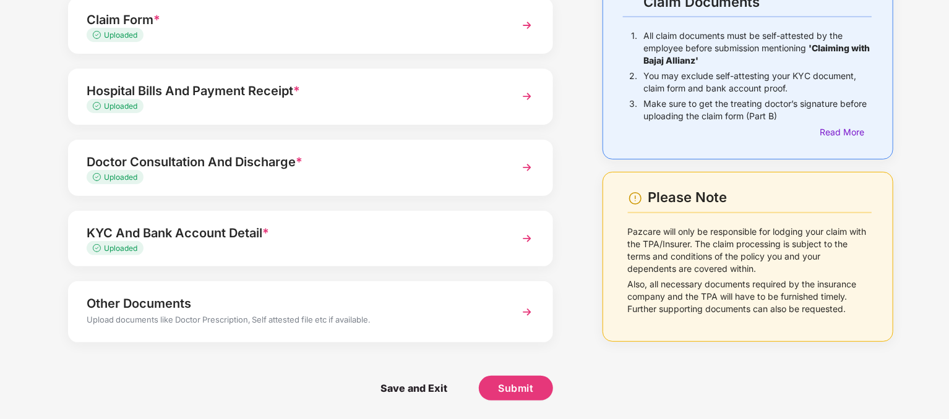
click at [408, 319] on div "Upload documents like Doctor Prescription, Self attested file etc if available." at bounding box center [292, 322] width 410 height 16
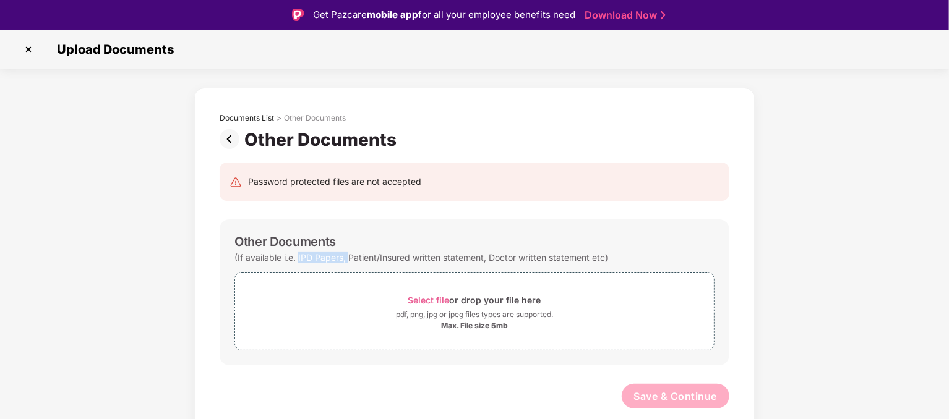
drag, startPoint x: 298, startPoint y: 258, endPoint x: 351, endPoint y: 260, distance: 53.2
click at [351, 260] on div "(If available i.e. IPD Papers, Patient/Insured written statement, Doctor writte…" at bounding box center [421, 257] width 374 height 17
click at [426, 263] on div "(If available i.e. IPD Papers, Patient/Insured written statement, Doctor writte…" at bounding box center [421, 257] width 374 height 17
drag, startPoint x: 482, startPoint y: 257, endPoint x: 406, endPoint y: 257, distance: 76.1
click at [406, 257] on div "(If available i.e. IPD Papers, Patient/Insured written statement, Doctor writte…" at bounding box center [421, 257] width 374 height 17
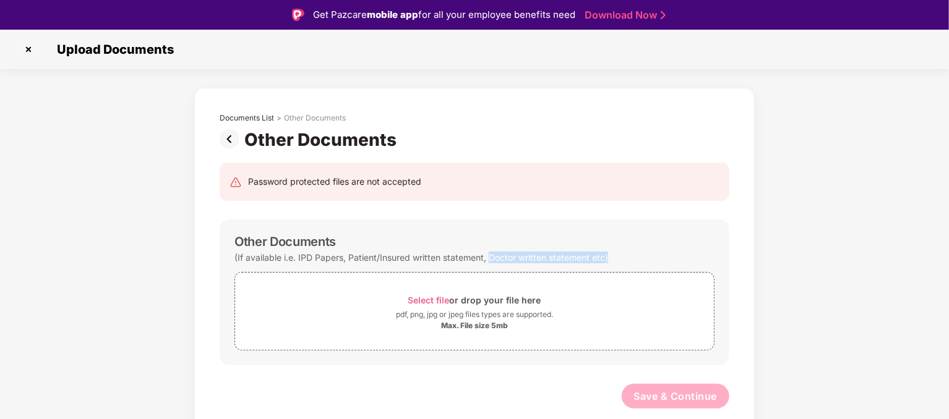
drag, startPoint x: 491, startPoint y: 260, endPoint x: 610, endPoint y: 262, distance: 119.4
click at [610, 262] on div "(If available i.e. IPD Papers, Patient/Insured written statement, Doctor writte…" at bounding box center [474, 257] width 480 height 17
click at [231, 142] on img at bounding box center [232, 139] width 25 height 20
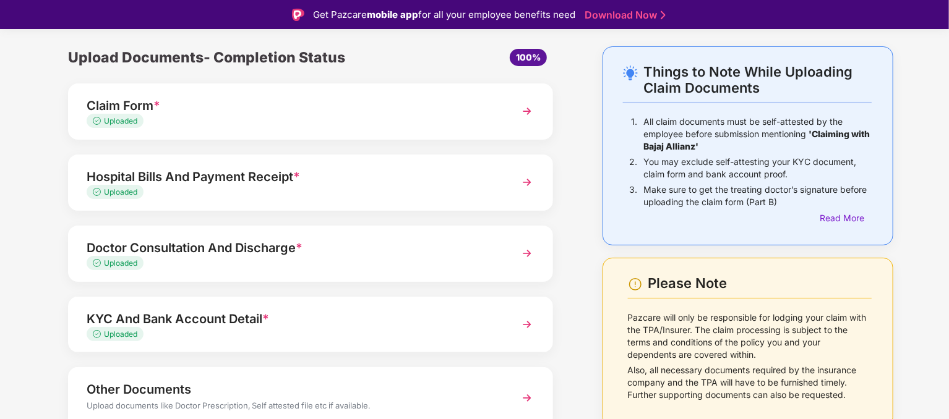
scroll to position [62, 0]
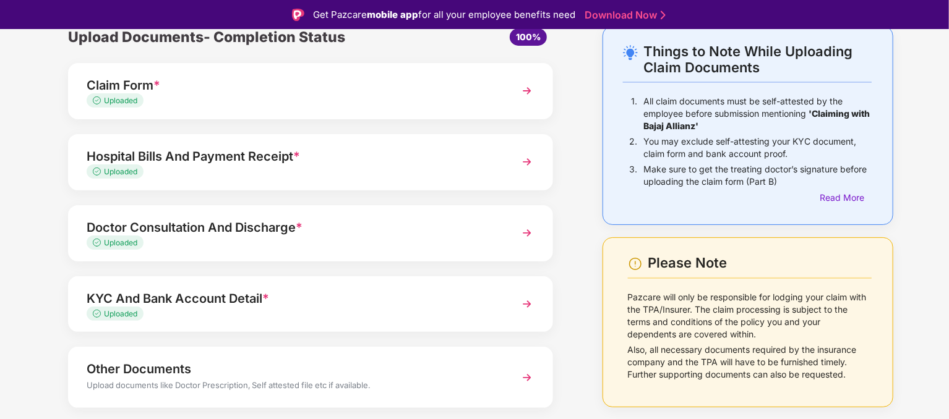
click at [314, 236] on div "Doctor Consultation And Discharge *" at bounding box center [292, 228] width 410 height 20
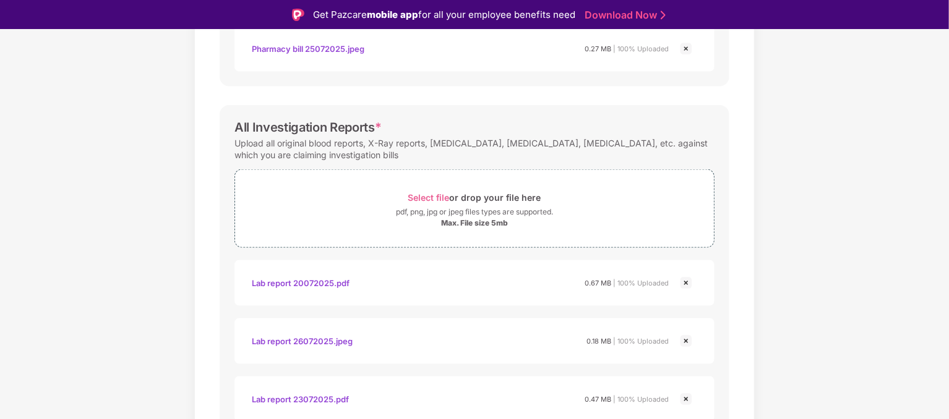
scroll to position [804, 0]
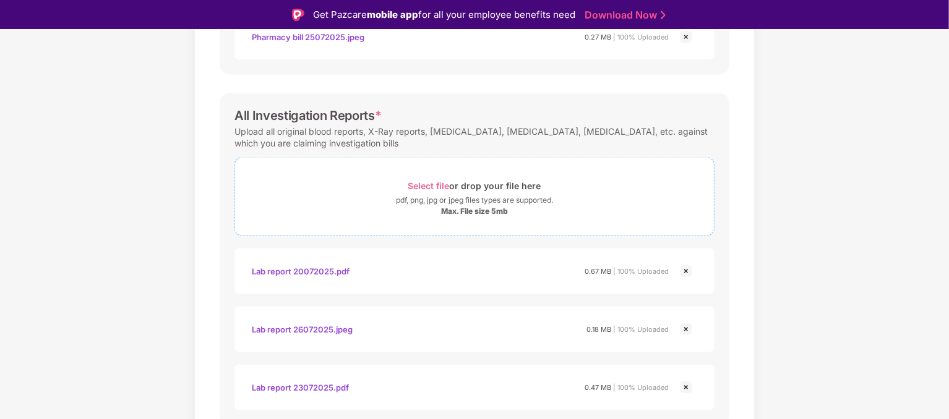
click at [381, 200] on div "pdf, png, jpg or jpeg files types are supported." at bounding box center [474, 200] width 479 height 12
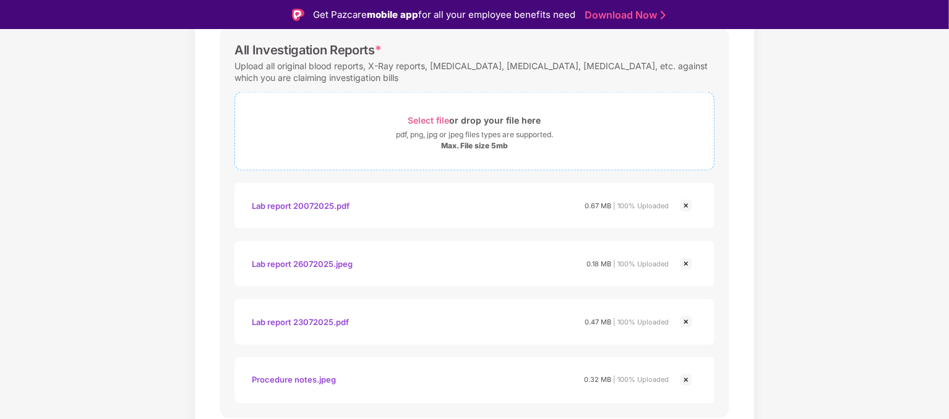
scroll to position [789, 0]
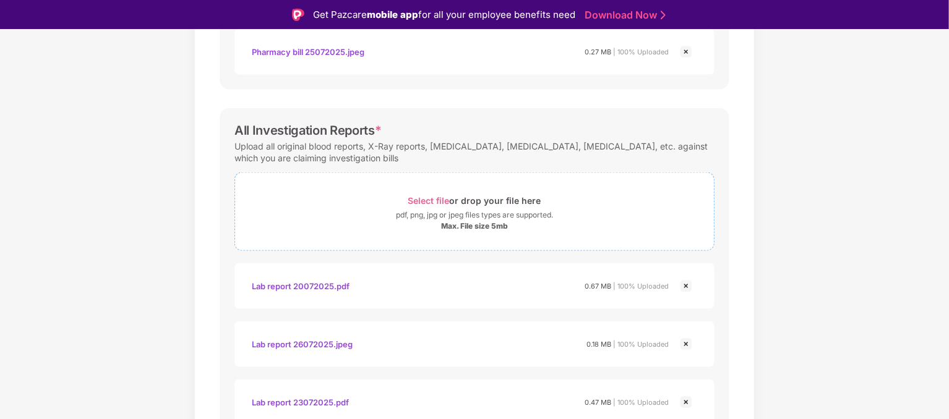
click at [401, 213] on div "pdf, png, jpg or jpeg files types are supported." at bounding box center [474, 215] width 157 height 12
click at [389, 206] on div "Select file or drop your file here" at bounding box center [474, 200] width 479 height 17
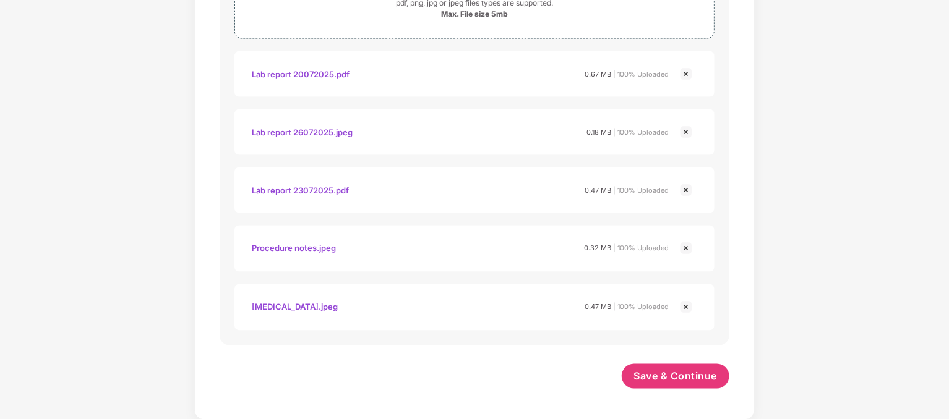
scroll to position [30, 0]
click at [661, 375] on span "Save & Continue" at bounding box center [676, 376] width 84 height 14
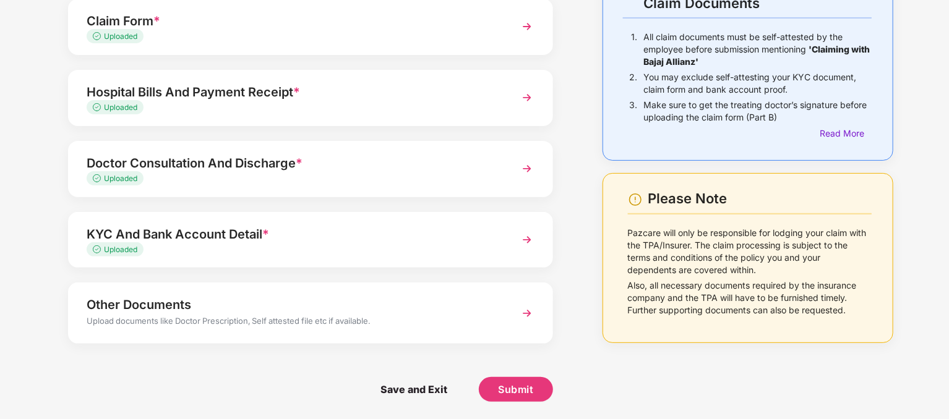
scroll to position [98, 0]
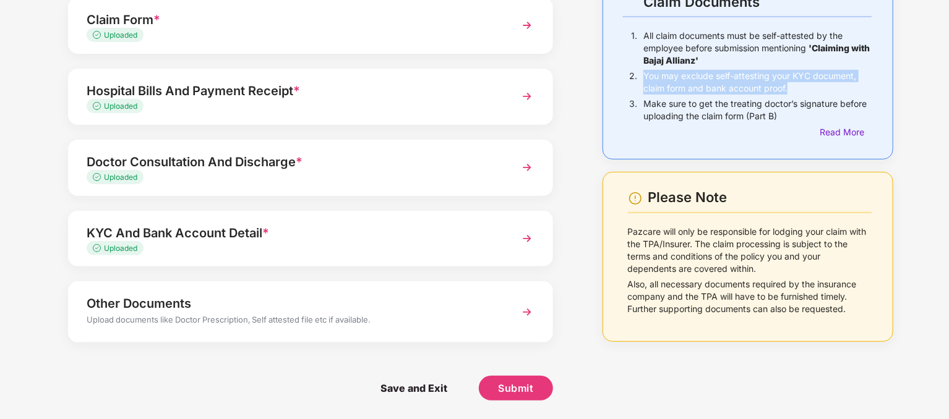
drag, startPoint x: 643, startPoint y: 75, endPoint x: 791, endPoint y: 85, distance: 147.6
click at [791, 85] on p "You may exclude self-attesting your KYC document, claim form and bank account p…" at bounding box center [757, 82] width 228 height 25
click at [689, 78] on p "You may exclude self-attesting your KYC document, claim form and bank account p…" at bounding box center [757, 82] width 228 height 25
drag, startPoint x: 718, startPoint y: 75, endPoint x: 854, endPoint y: 75, distance: 136.7
click at [854, 75] on p "You may exclude self-attesting your KYC document, claim form and bank account p…" at bounding box center [757, 82] width 228 height 25
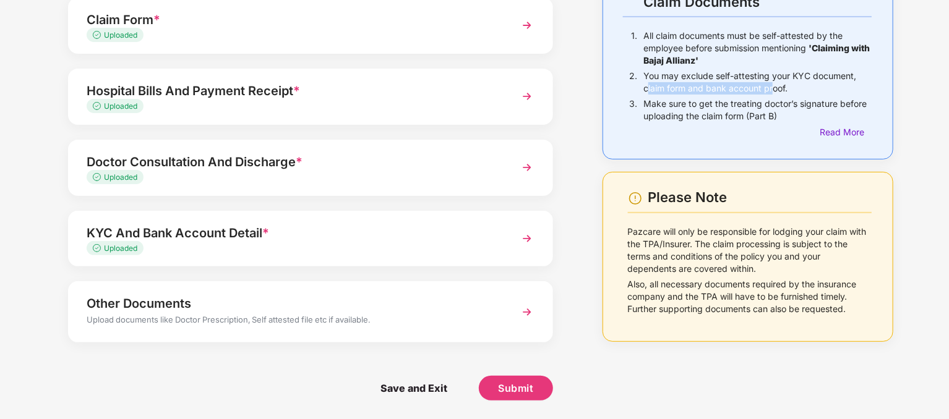
drag, startPoint x: 647, startPoint y: 88, endPoint x: 775, endPoint y: 86, distance: 127.5
click at [775, 86] on p "You may exclude self-attesting your KYC document, claim form and bank account p…" at bounding box center [757, 82] width 228 height 25
drag, startPoint x: 649, startPoint y: 100, endPoint x: 781, endPoint y: 116, distance: 133.3
click at [781, 116] on p "Make sure to get the treating doctor’s signature before uploading the claim for…" at bounding box center [757, 110] width 228 height 25
click at [698, 134] on div "Read More" at bounding box center [747, 133] width 249 height 14
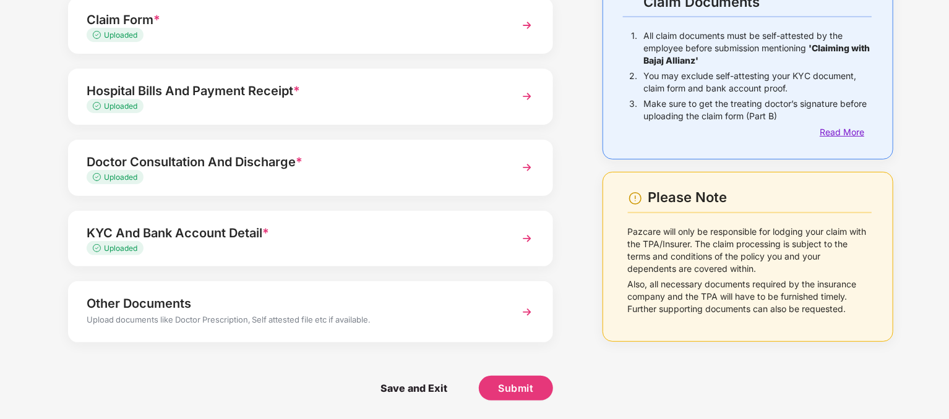
click at [843, 133] on div "Read More" at bounding box center [846, 133] width 52 height 14
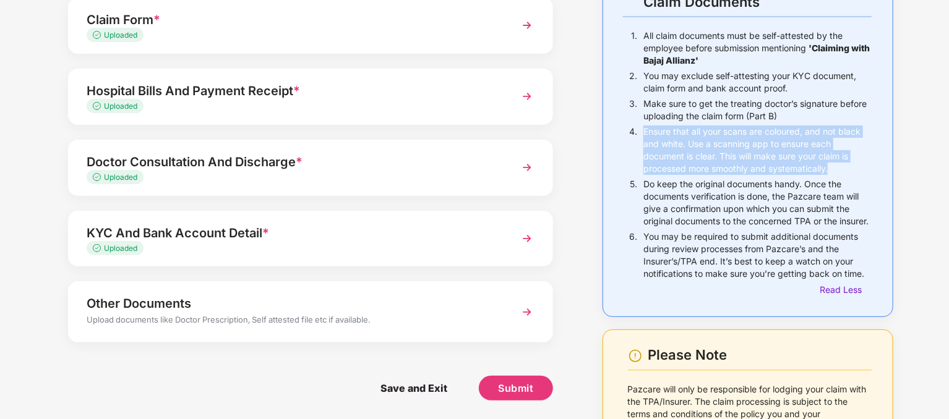
drag, startPoint x: 643, startPoint y: 128, endPoint x: 851, endPoint y: 167, distance: 211.5
click at [851, 167] on p "Ensure that all your scans are coloured, and not black and white. Use a scannin…" at bounding box center [757, 150] width 228 height 49
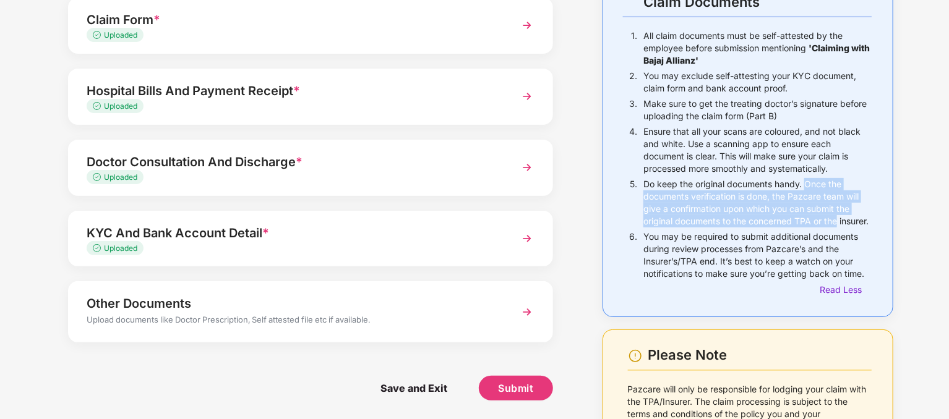
drag, startPoint x: 807, startPoint y: 184, endPoint x: 849, endPoint y: 221, distance: 56.5
click at [849, 221] on p "Do keep the original documents handy. Once the documents verification is done, …" at bounding box center [757, 202] width 228 height 49
click at [856, 225] on p "Do keep the original documents handy. Once the documents verification is done, …" at bounding box center [757, 202] width 228 height 49
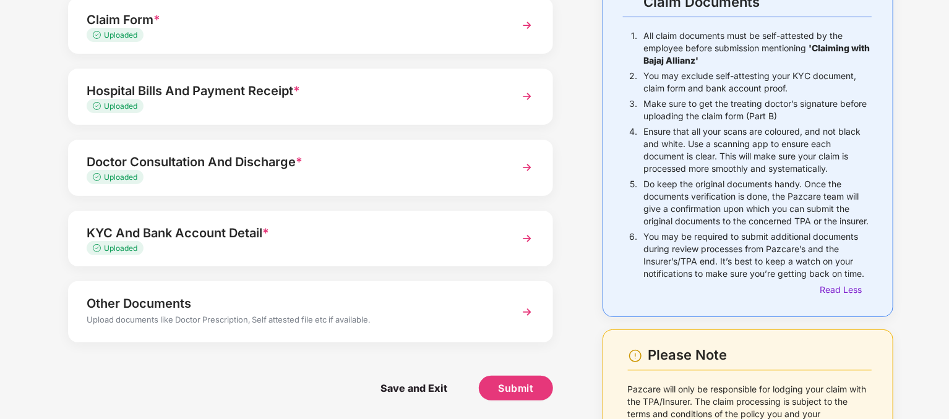
drag, startPoint x: 642, startPoint y: 218, endPoint x: 835, endPoint y: 228, distance: 193.9
click at [835, 228] on div "5. Do keep the original documents handy. Once the documents verification is don…" at bounding box center [747, 204] width 249 height 53
click at [703, 228] on p "Do keep the original documents handy. Once the documents verification is done, …" at bounding box center [757, 202] width 228 height 49
drag, startPoint x: 797, startPoint y: 221, endPoint x: 824, endPoint y: 238, distance: 32.3
click at [831, 228] on p "Do keep the original documents handy. Once the documents verification is done, …" at bounding box center [757, 202] width 228 height 49
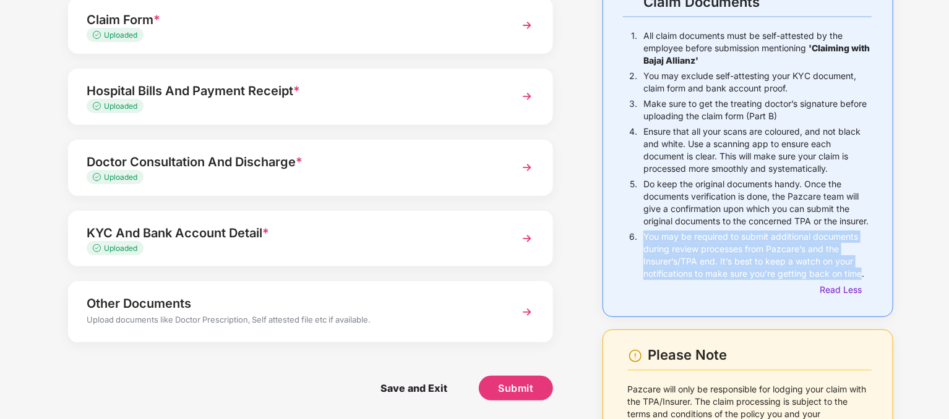
drag, startPoint x: 645, startPoint y: 248, endPoint x: 862, endPoint y: 280, distance: 220.1
click at [862, 280] on p "You may be required to submit additional documents during review processes from…" at bounding box center [757, 255] width 228 height 49
click at [703, 280] on p "You may be required to submit additional documents during review processes from…" at bounding box center [757, 255] width 228 height 49
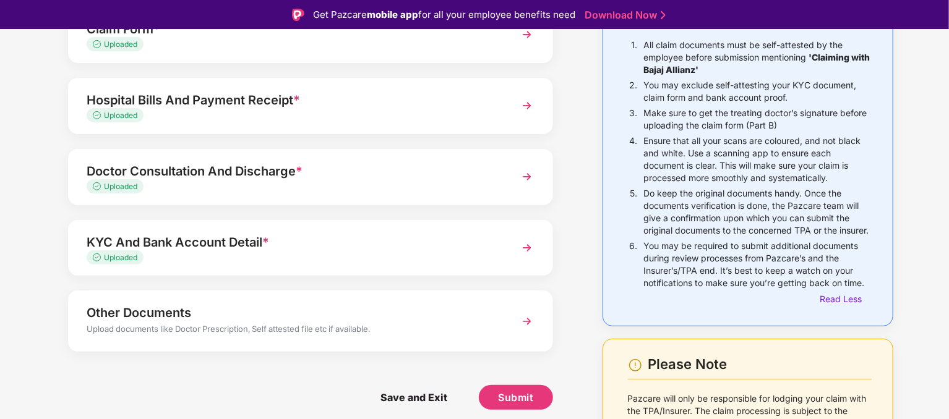
scroll to position [0, 0]
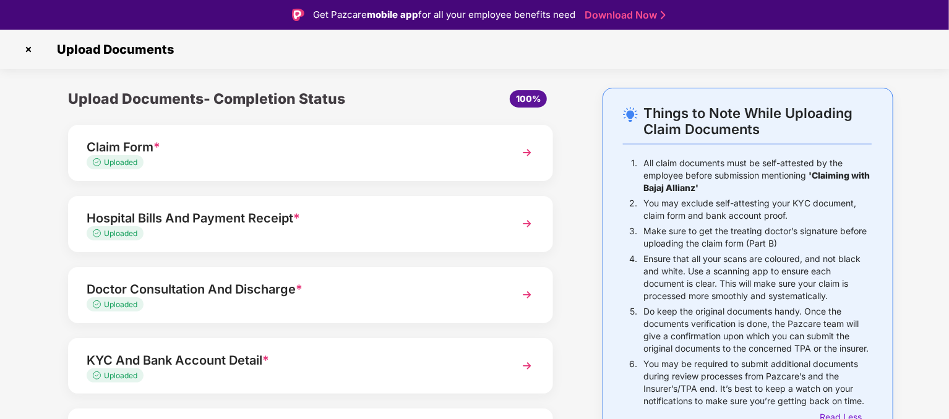
click at [404, 160] on div "Uploaded" at bounding box center [292, 163] width 410 height 12
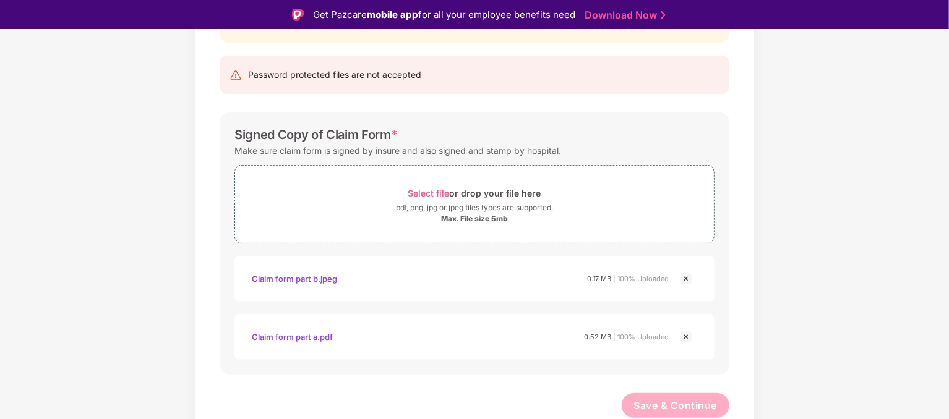
scroll to position [1, 0]
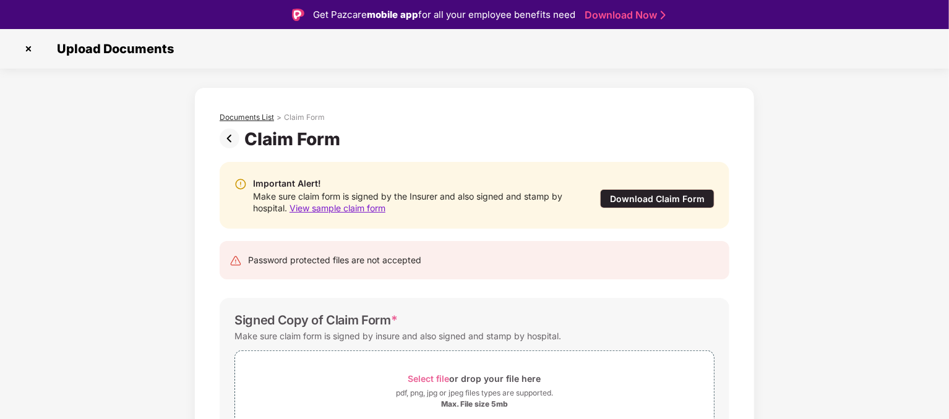
click at [258, 113] on div "Documents List" at bounding box center [247, 118] width 54 height 10
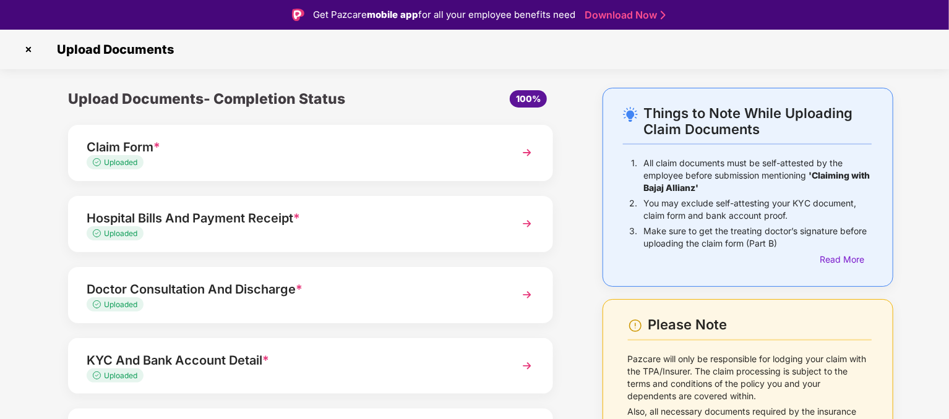
click at [405, 228] on div "Uploaded" at bounding box center [292, 234] width 410 height 12
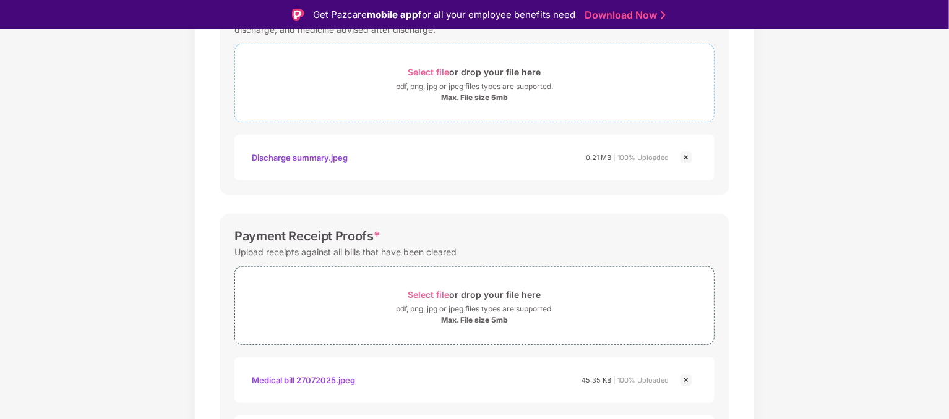
scroll to position [371, 0]
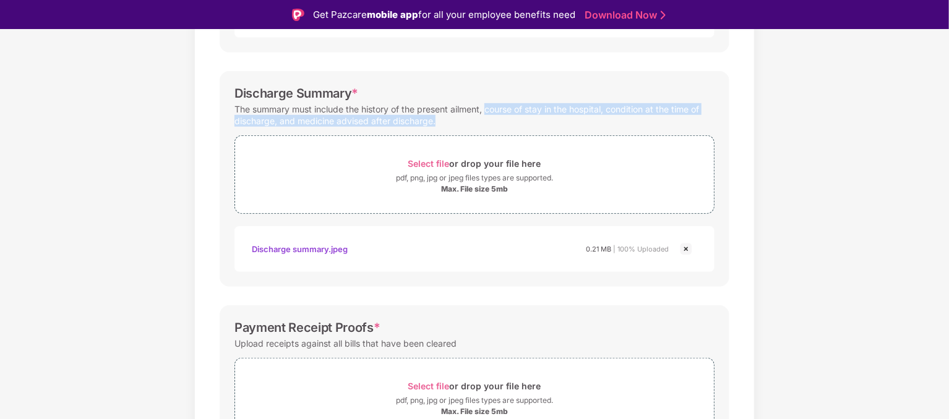
drag, startPoint x: 487, startPoint y: 109, endPoint x: 684, endPoint y: 118, distance: 196.9
click at [684, 118] on div "The summary must include the history of the present ailment, course of stay in …" at bounding box center [474, 115] width 480 height 28
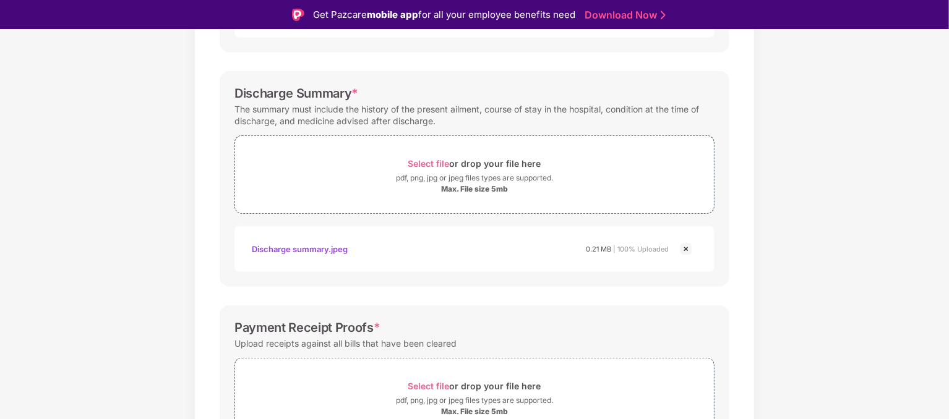
click at [176, 171] on div "Documents List > Hospital bills and Payment receipt Hospital bills and Payment …" at bounding box center [474, 238] width 949 height 1042
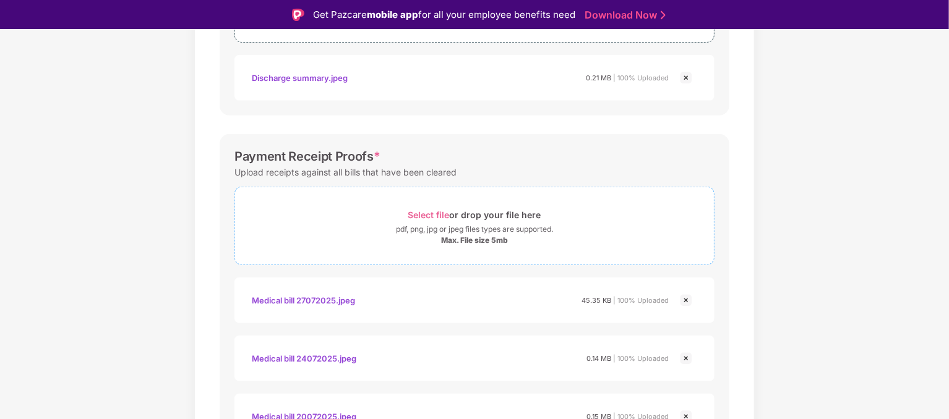
scroll to position [619, 0]
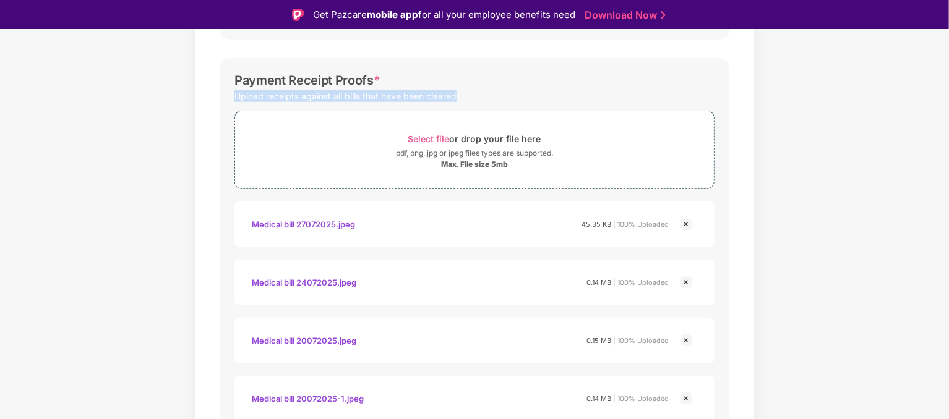
drag, startPoint x: 235, startPoint y: 95, endPoint x: 457, endPoint y: 98, distance: 222.1
click at [457, 98] on div "Upload receipts against all bills that have been cleared" at bounding box center [474, 96] width 480 height 17
click at [203, 151] on div "Password protected files are not accepted Final Hospitals Bills * Upload a deta…" at bounding box center [474, 18] width 547 height 973
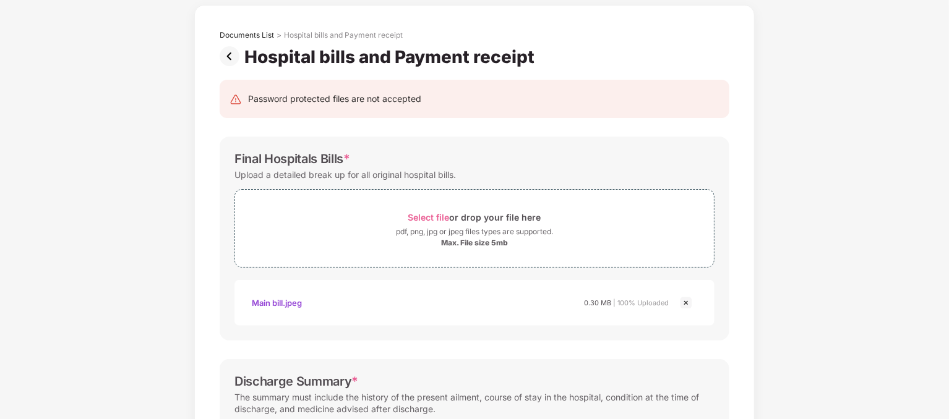
scroll to position [0, 0]
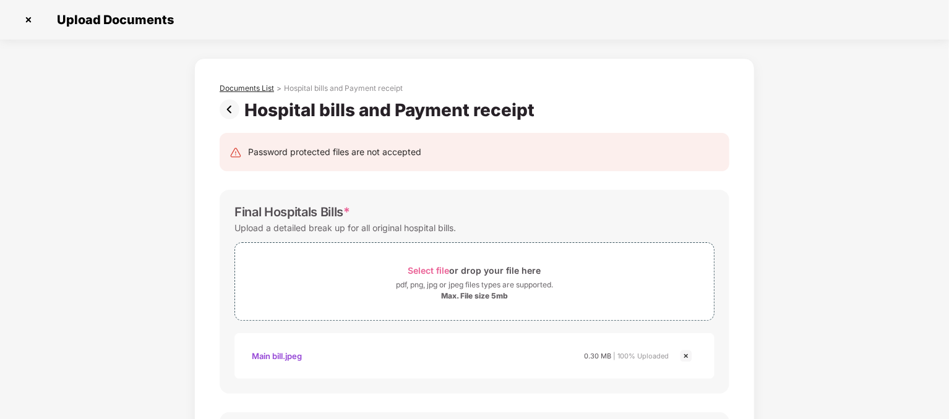
click at [255, 90] on div "Documents List" at bounding box center [247, 89] width 54 height 10
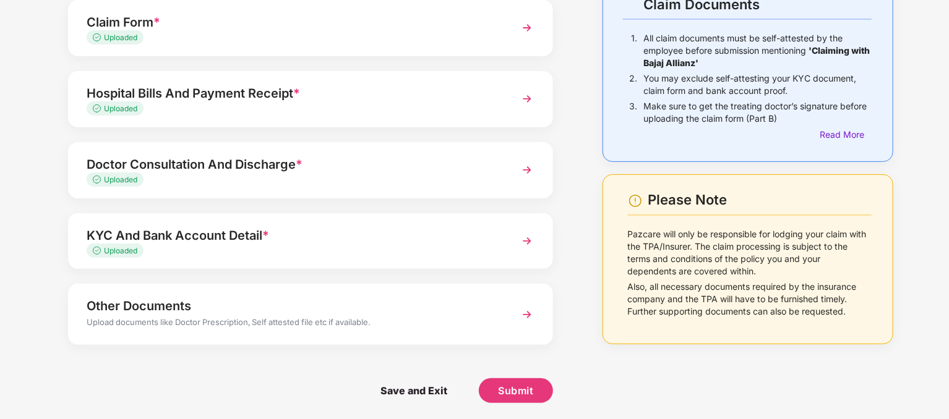
scroll to position [98, 0]
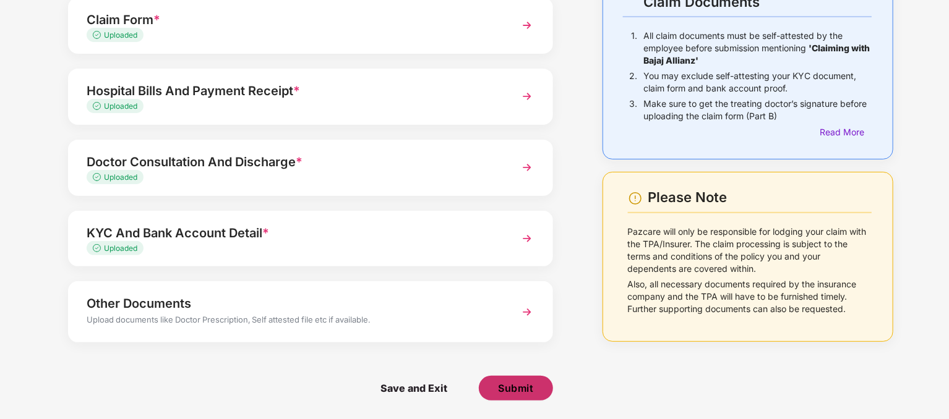
click at [520, 389] on span "Submit" at bounding box center [515, 389] width 35 height 14
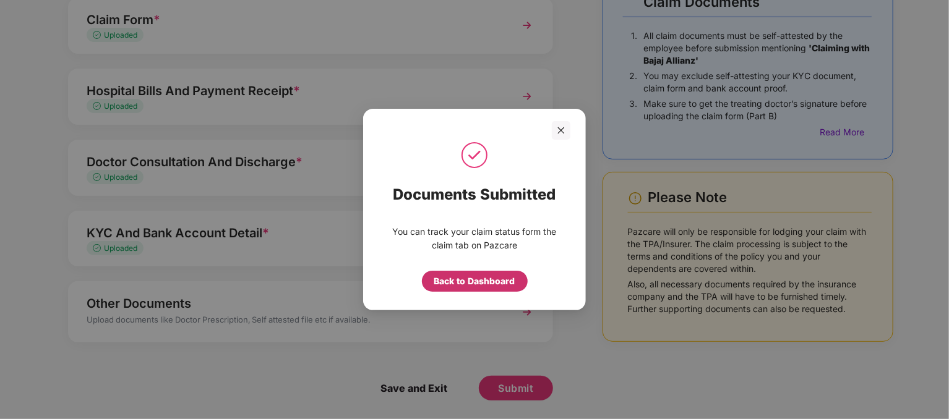
click at [473, 280] on div "Back to Dashboard" at bounding box center [474, 282] width 81 height 14
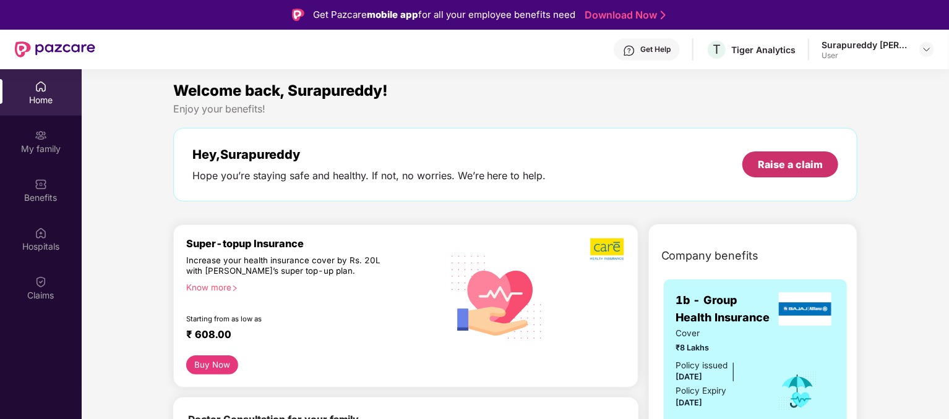
click at [779, 159] on div "Raise a claim" at bounding box center [790, 165] width 65 height 14
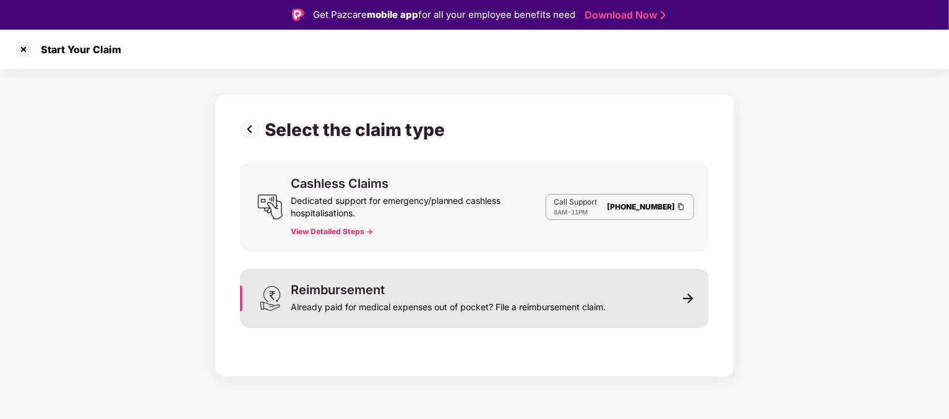
click at [599, 309] on div "Already paid for medical expenses out of pocket? File a reimbursement claim." at bounding box center [448, 304] width 315 height 17
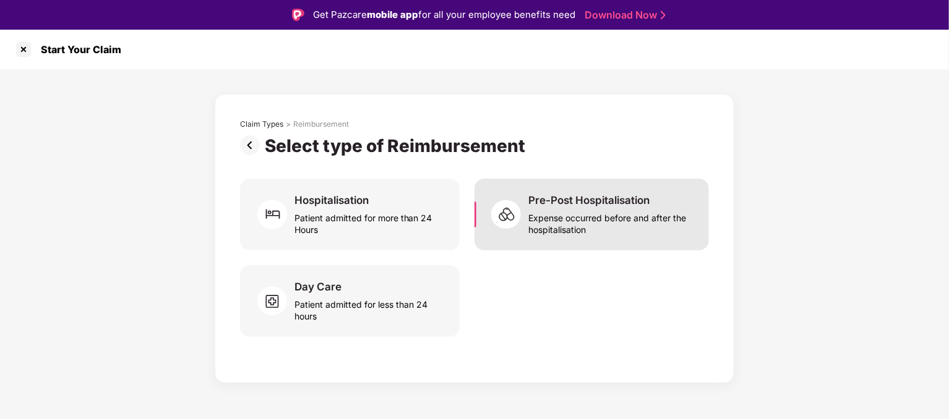
click at [607, 228] on div "Expense occurred before and after the hospitalisation" at bounding box center [611, 221] width 166 height 28
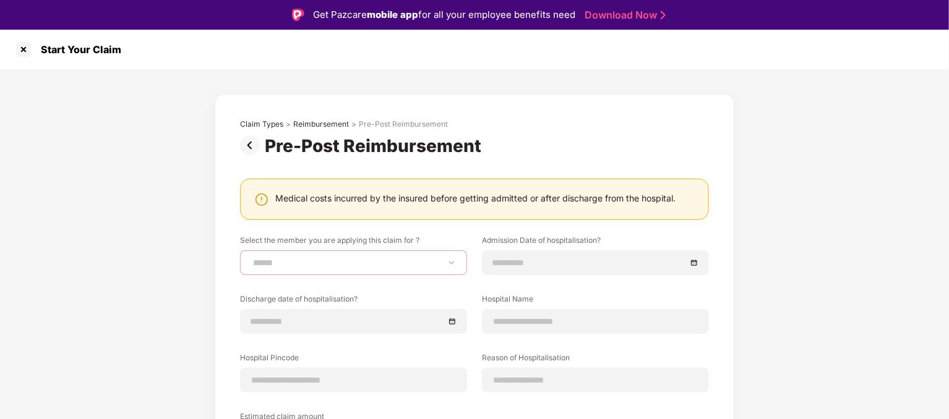
click at [449, 265] on select "**********" at bounding box center [354, 263] width 206 height 10
select select "**********"
click at [251, 258] on select "**********" at bounding box center [354, 263] width 206 height 10
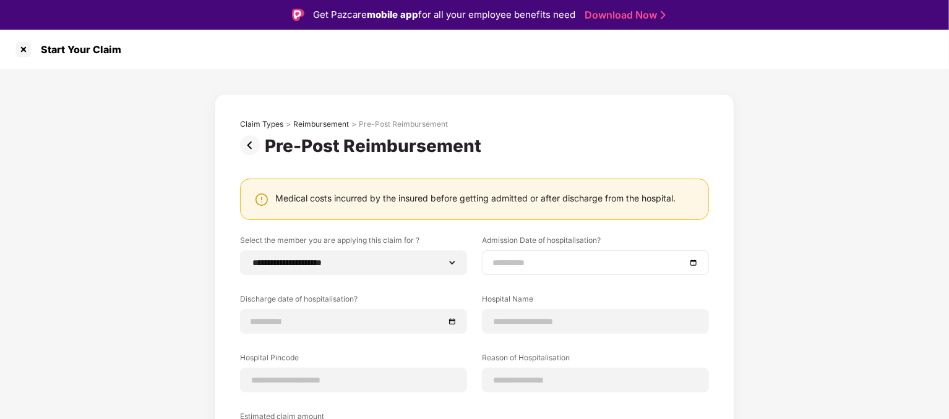
click at [612, 266] on input at bounding box center [589, 263] width 194 height 14
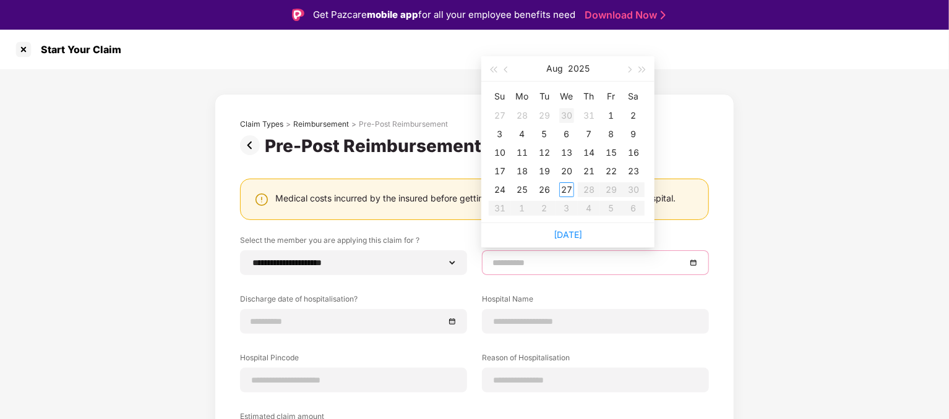
type input "**********"
click at [507, 69] on span "button" at bounding box center [507, 70] width 6 height 6
type input "**********"
click at [497, 172] on div "20" at bounding box center [499, 171] width 15 height 15
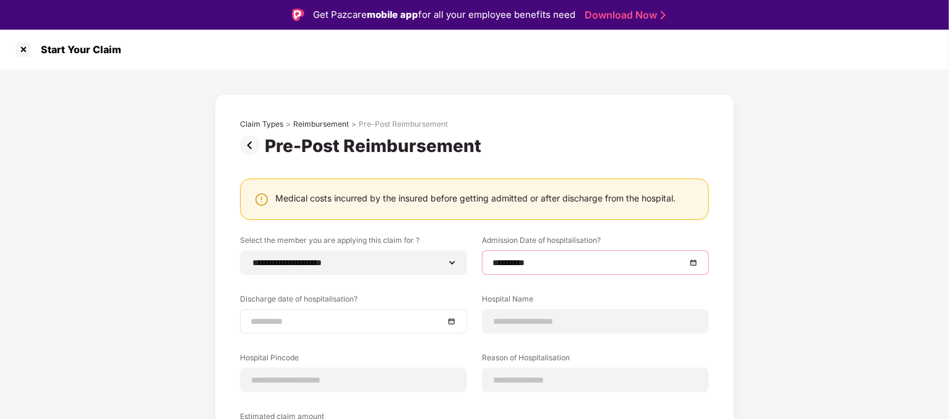
click at [453, 322] on div at bounding box center [354, 322] width 206 height 14
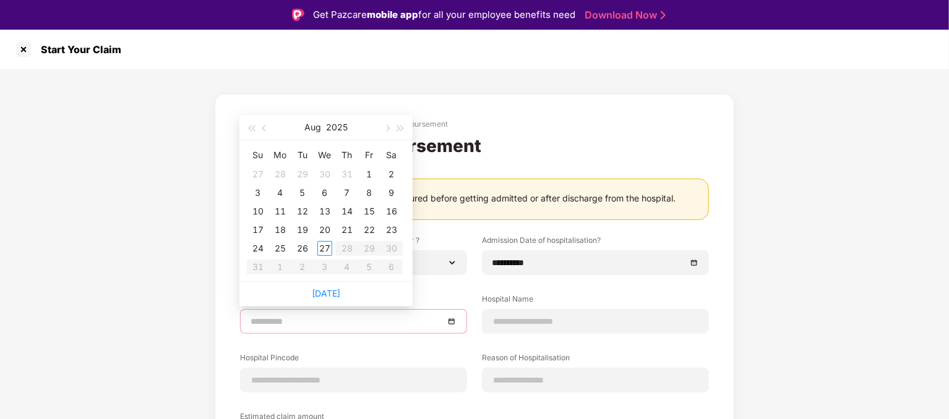
type input "**********"
drag, startPoint x: 263, startPoint y: 131, endPoint x: 267, endPoint y: 144, distance: 14.3
click at [263, 130] on button "button" at bounding box center [265, 127] width 14 height 25
type input "**********"
click at [261, 246] on div "27" at bounding box center [258, 248] width 15 height 15
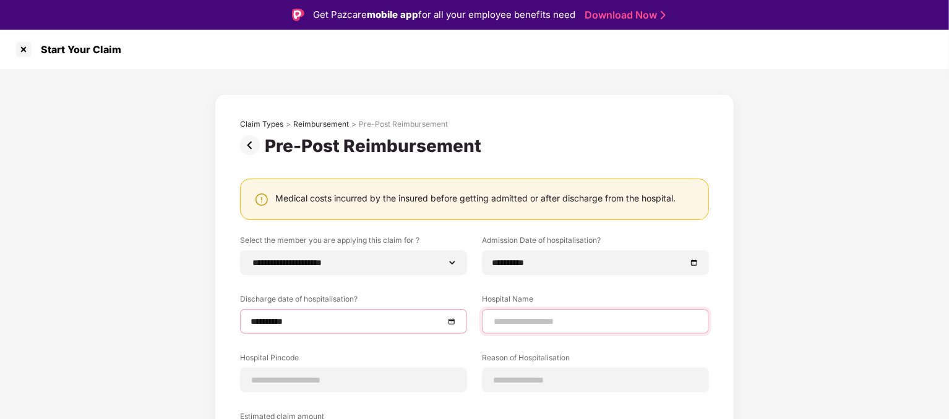
click at [578, 325] on input at bounding box center [595, 322] width 206 height 13
click at [579, 326] on input "**********" at bounding box center [595, 322] width 206 height 13
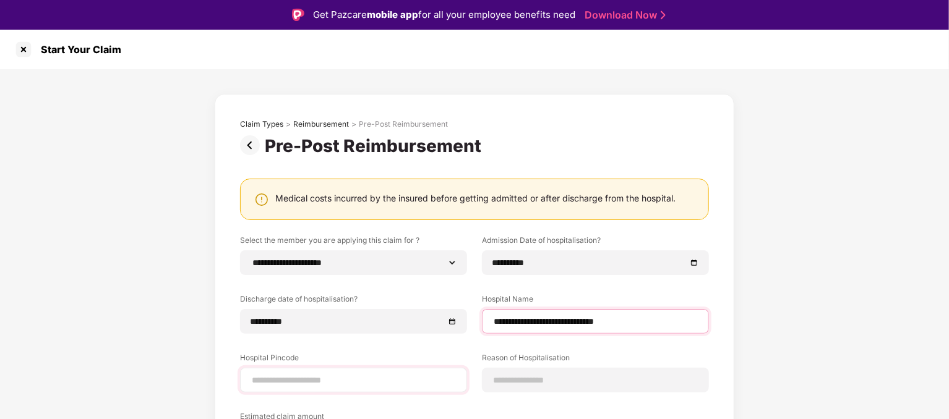
type input "**********"
click at [398, 377] on input at bounding box center [354, 380] width 206 height 13
type input "******"
select select "**********"
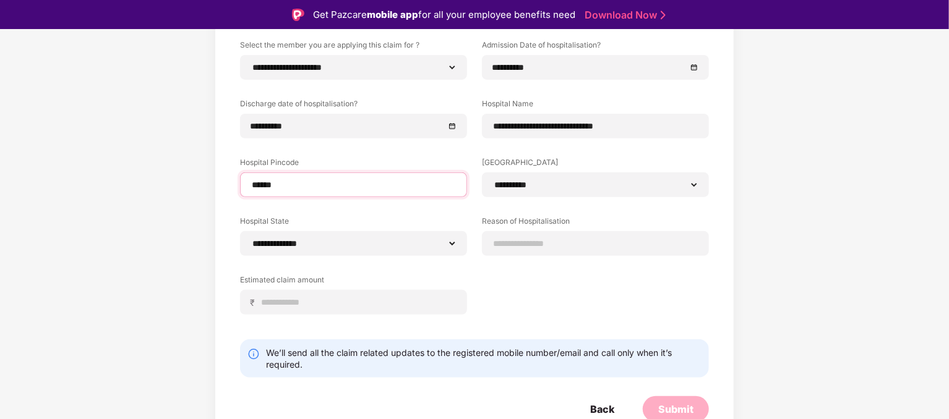
scroll to position [200, 0]
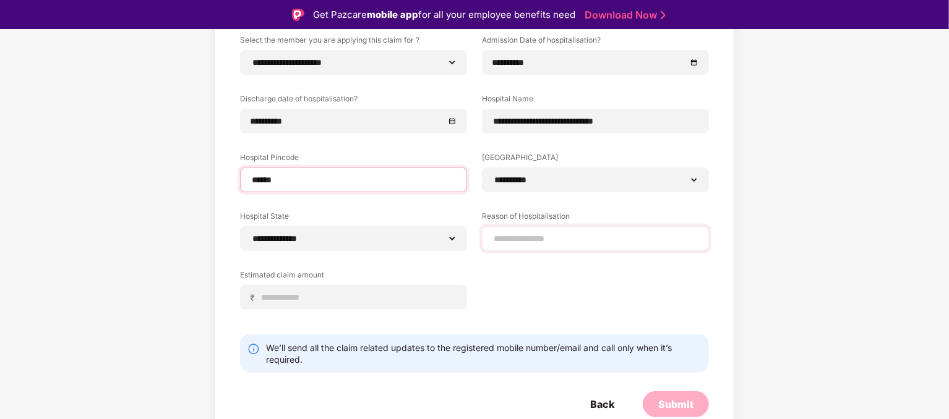
type input "******"
click at [546, 238] on input at bounding box center [595, 239] width 206 height 13
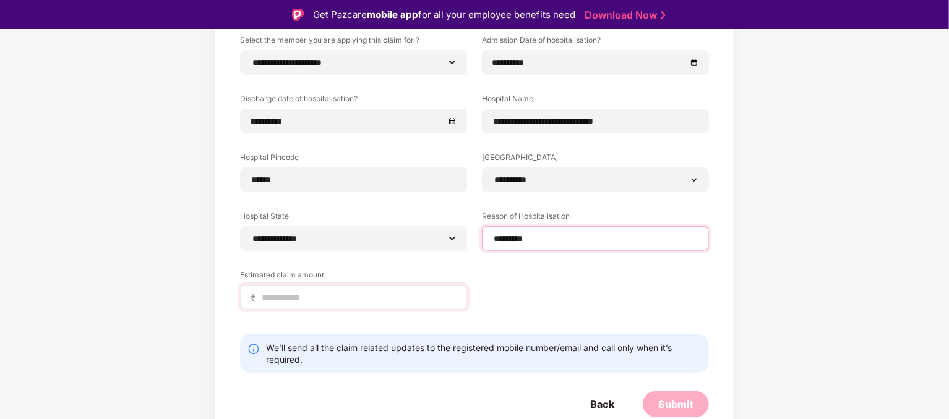
type input "*********"
click at [333, 296] on input at bounding box center [358, 297] width 196 height 13
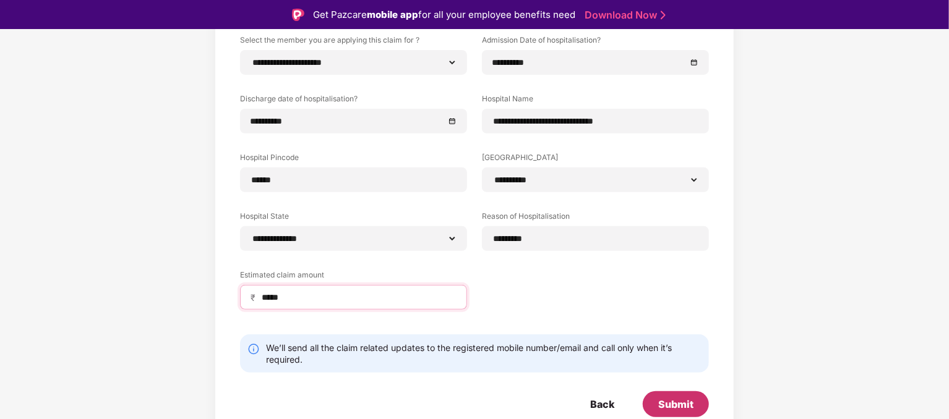
type input "*****"
click at [668, 405] on div "Submit" at bounding box center [675, 405] width 35 height 14
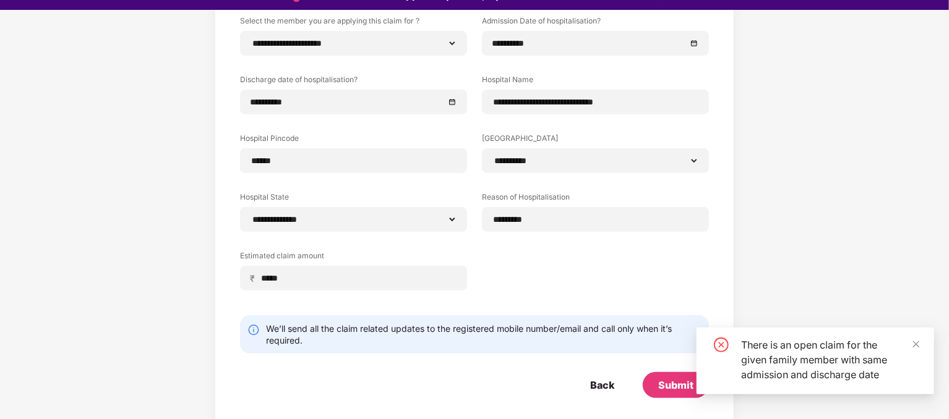
scroll to position [30, 0]
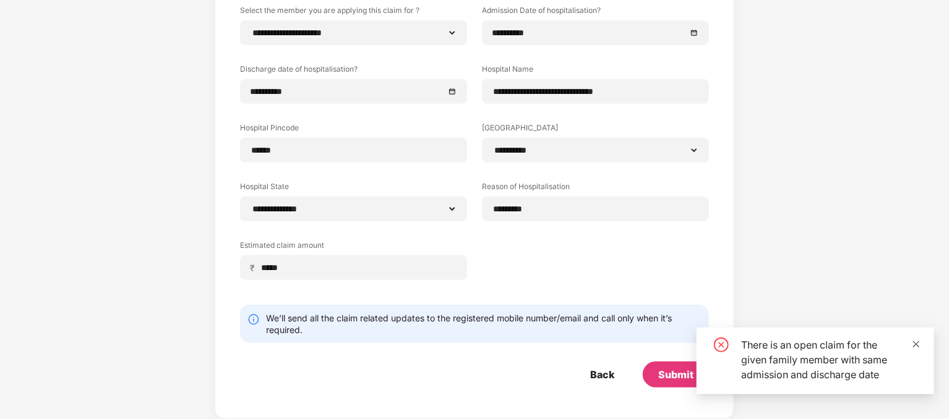
click at [913, 345] on icon "close" at bounding box center [916, 344] width 9 height 9
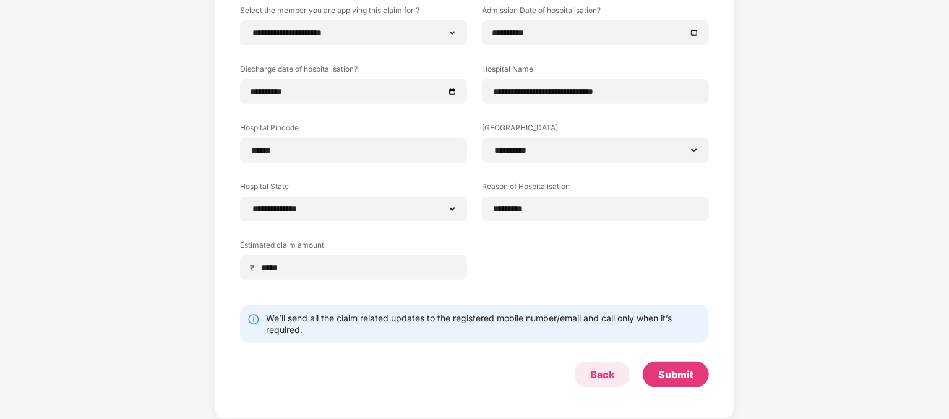
click at [606, 377] on div "Back" at bounding box center [602, 375] width 24 height 14
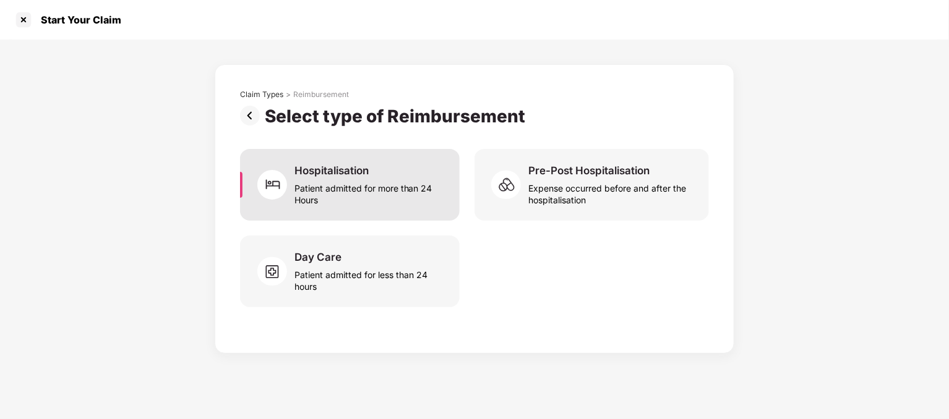
click at [390, 194] on div "Patient admitted for more than 24 Hours" at bounding box center [369, 192] width 150 height 28
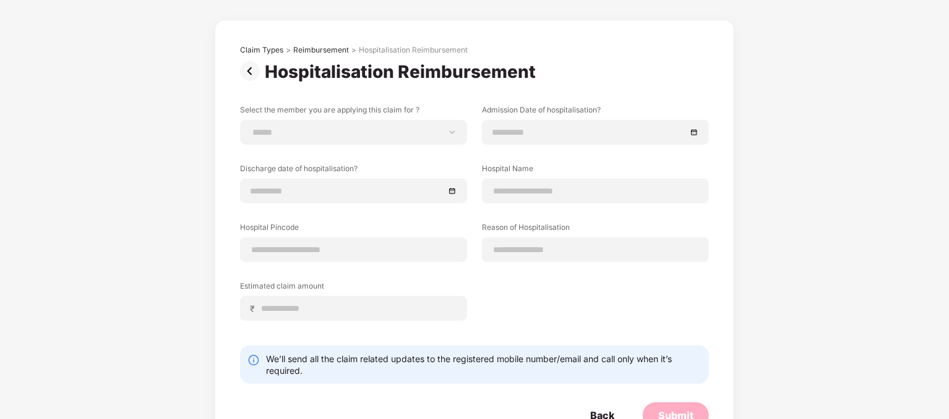
scroll to position [85, 0]
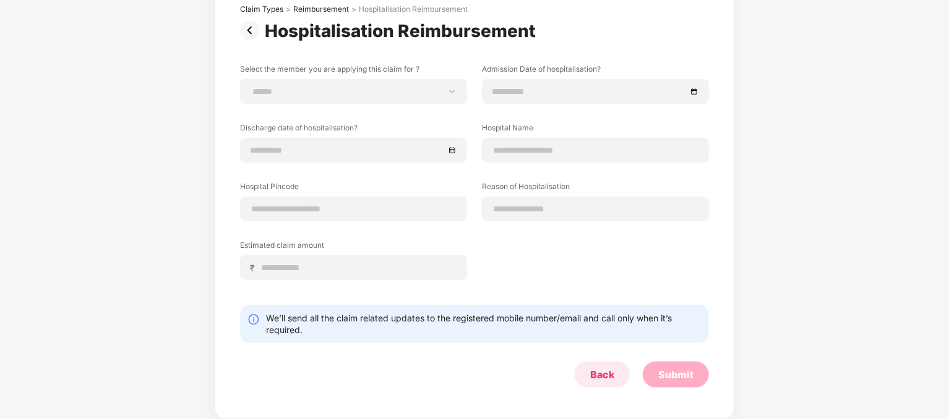
click at [593, 369] on div "Back" at bounding box center [602, 375] width 24 height 14
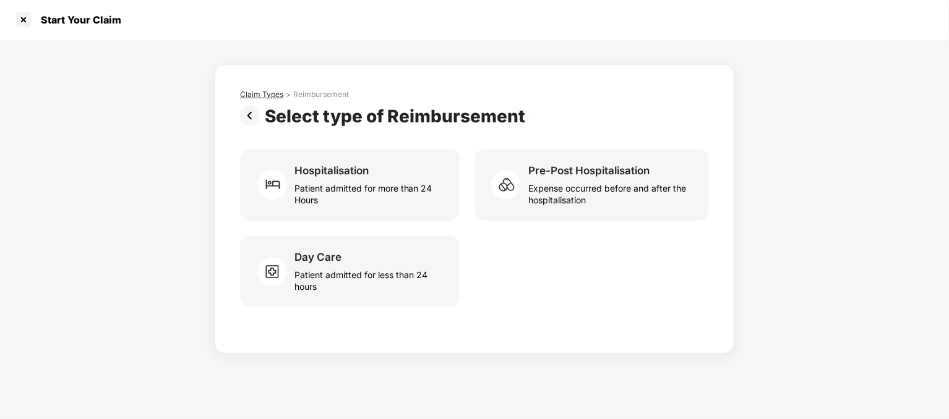
click at [243, 93] on div "Claim Types" at bounding box center [261, 95] width 43 height 10
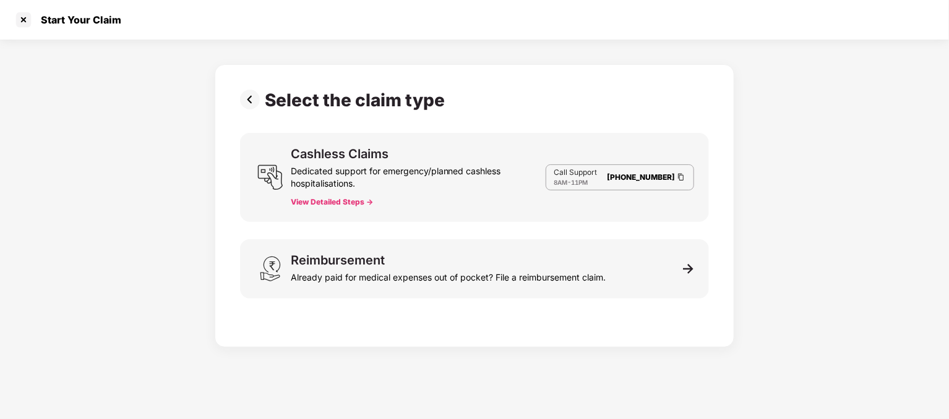
click at [247, 101] on img at bounding box center [252, 100] width 25 height 20
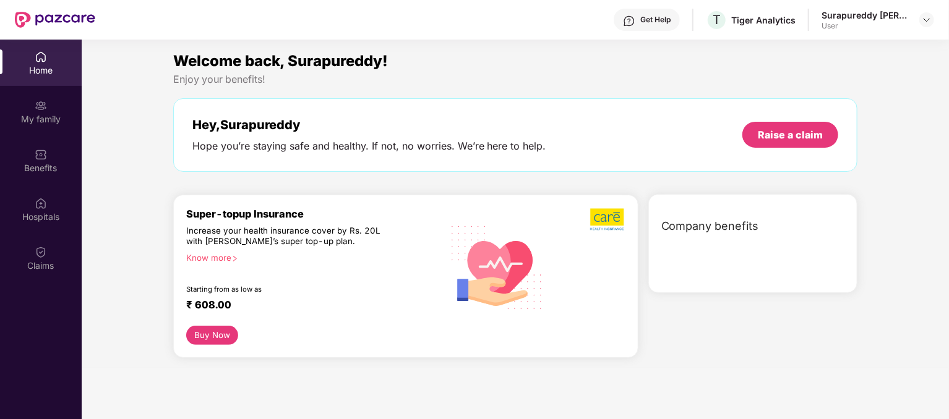
scroll to position [69, 0]
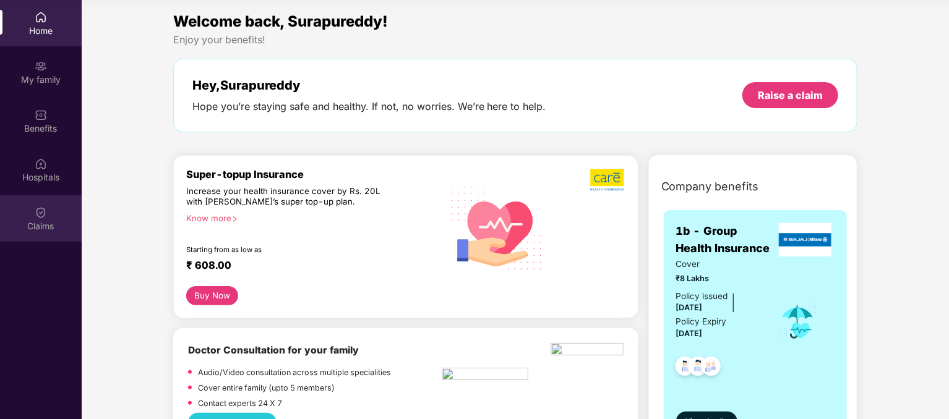
click at [37, 215] on img at bounding box center [41, 213] width 12 height 12
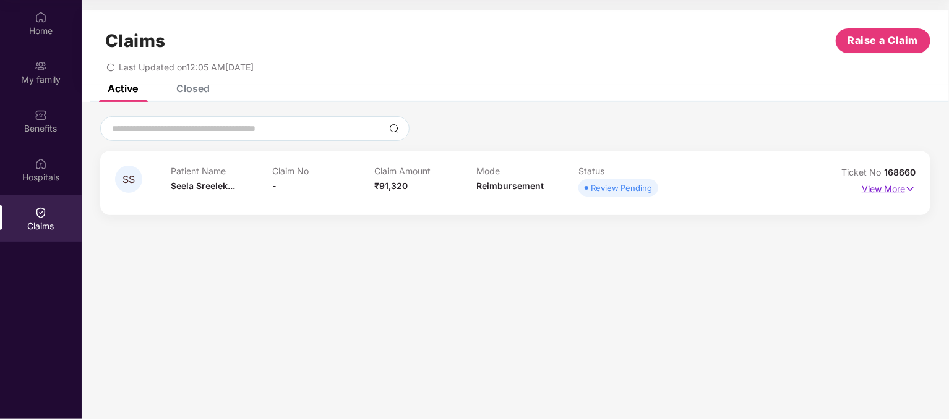
click at [915, 191] on img at bounding box center [910, 189] width 11 height 14
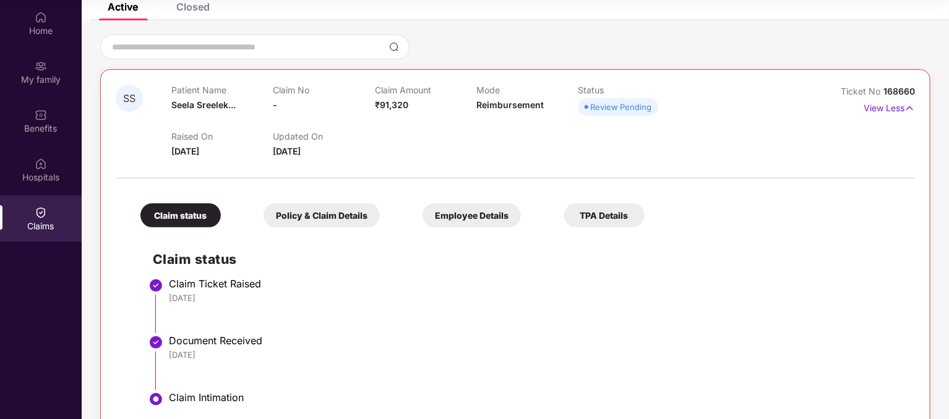
scroll to position [54, 0]
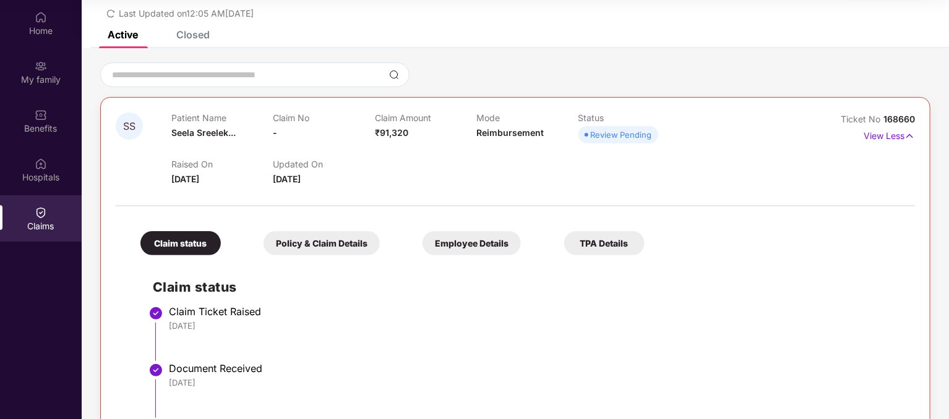
click at [319, 248] on div "Policy & Claim Details" at bounding box center [322, 243] width 116 height 24
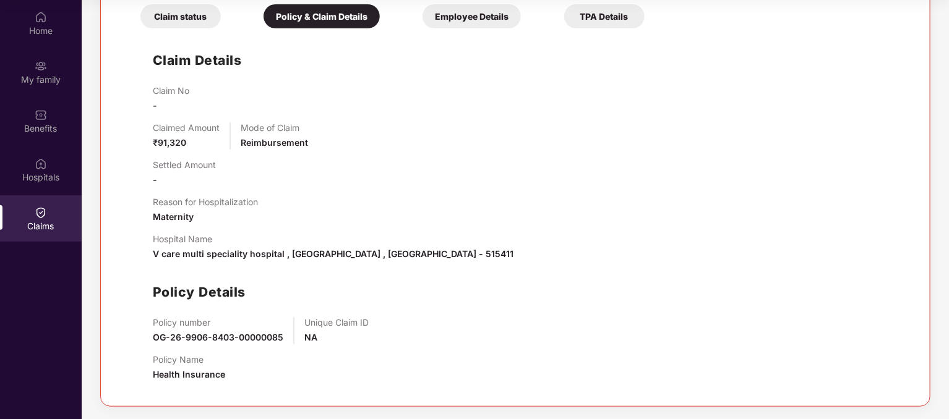
scroll to position [157, 0]
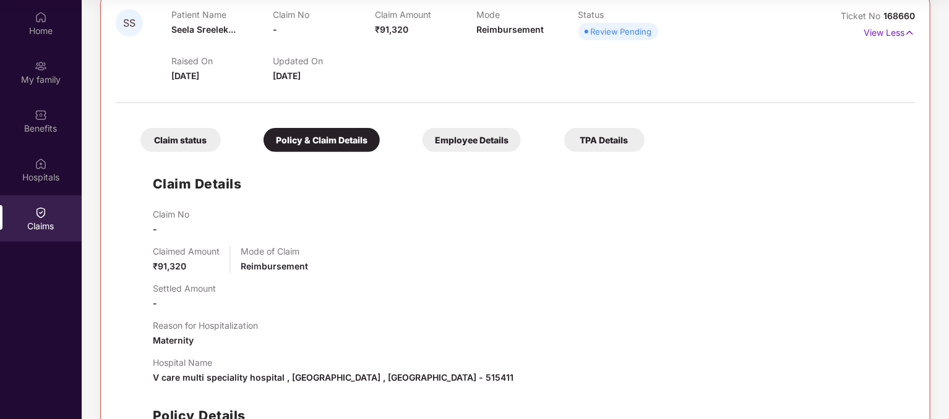
click at [472, 142] on div "Employee Details" at bounding box center [472, 140] width 98 height 24
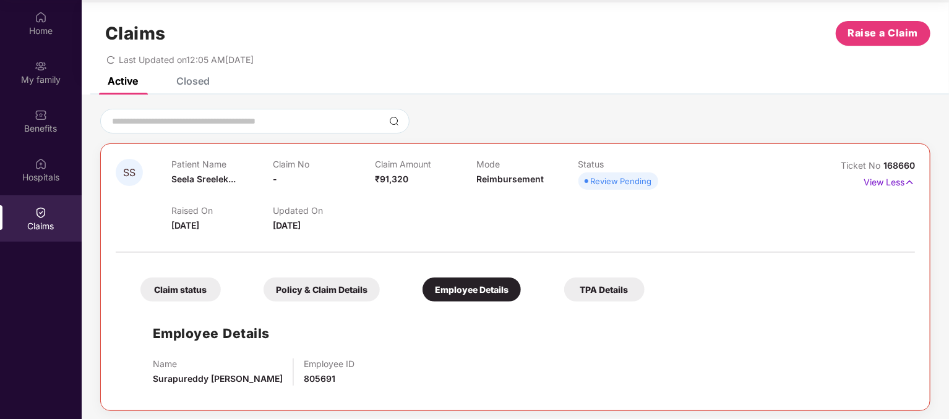
scroll to position [12, 0]
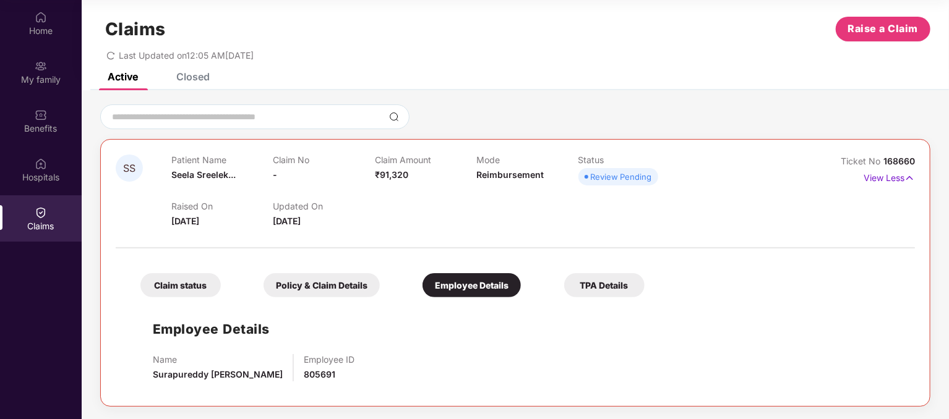
click at [602, 288] on div "TPA Details" at bounding box center [604, 285] width 80 height 24
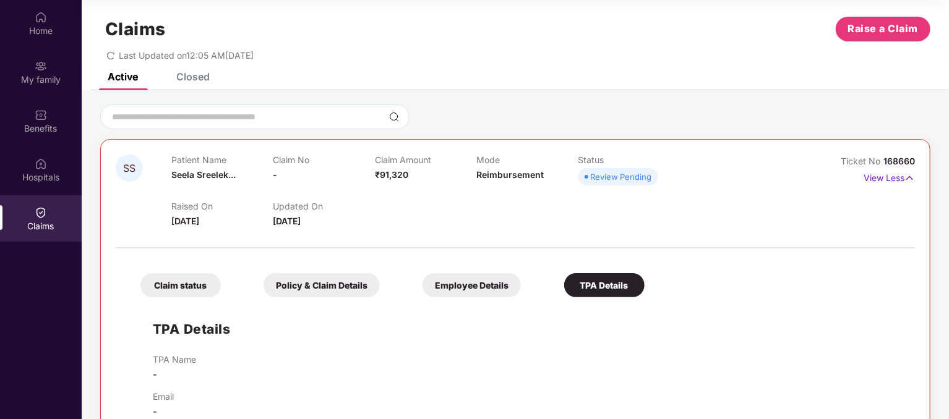
scroll to position [39, 0]
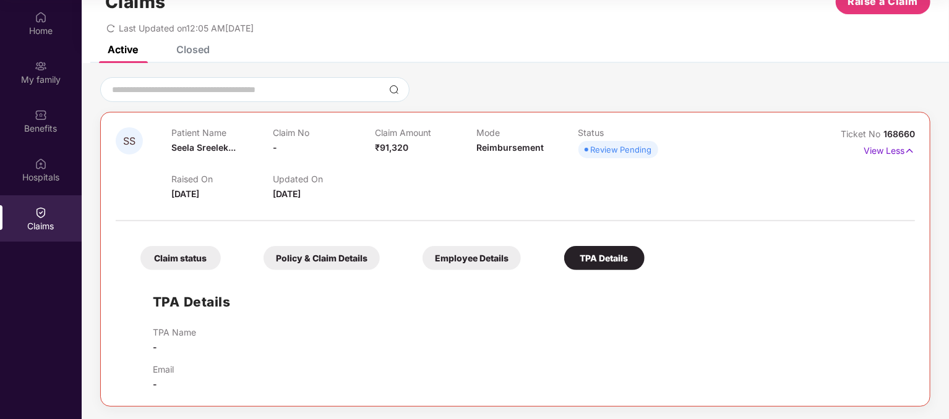
click at [474, 259] on div "Employee Details" at bounding box center [472, 258] width 98 height 24
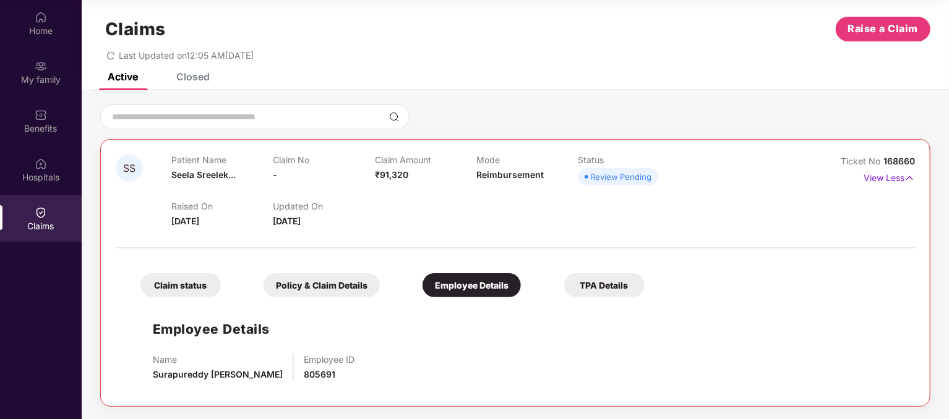
scroll to position [0, 0]
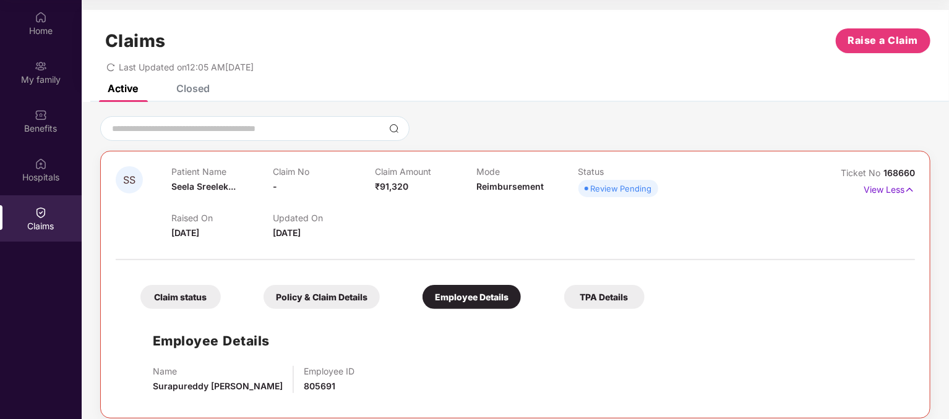
click at [289, 298] on div "Policy & Claim Details" at bounding box center [322, 297] width 116 height 24
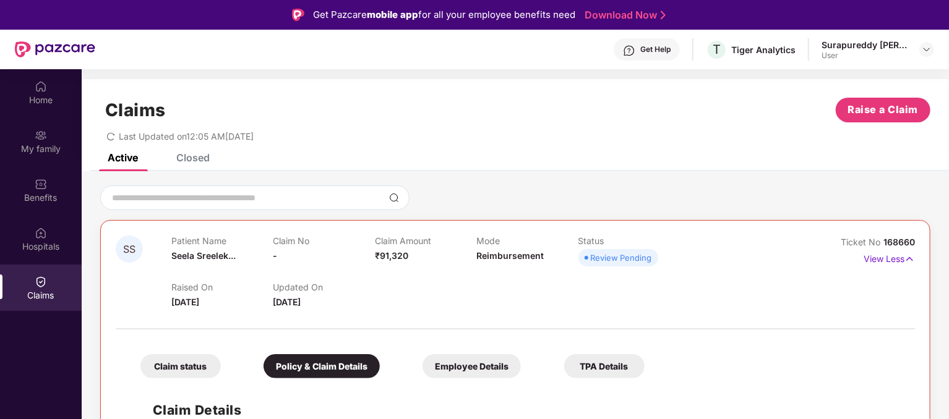
click at [199, 158] on div "Closed" at bounding box center [192, 158] width 33 height 12
